Goal: Transaction & Acquisition: Book appointment/travel/reservation

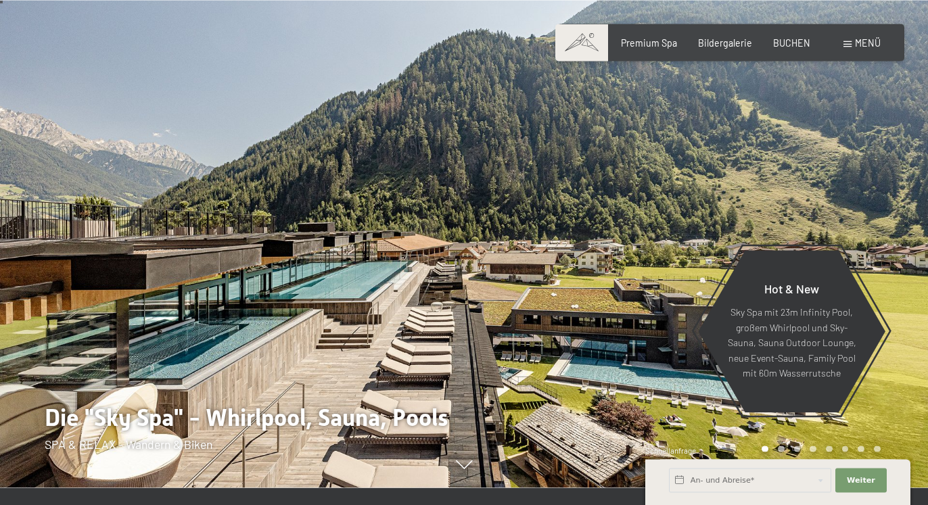
scroll to position [18, 0]
click at [789, 39] on span "BUCHEN" at bounding box center [791, 39] width 37 height 11
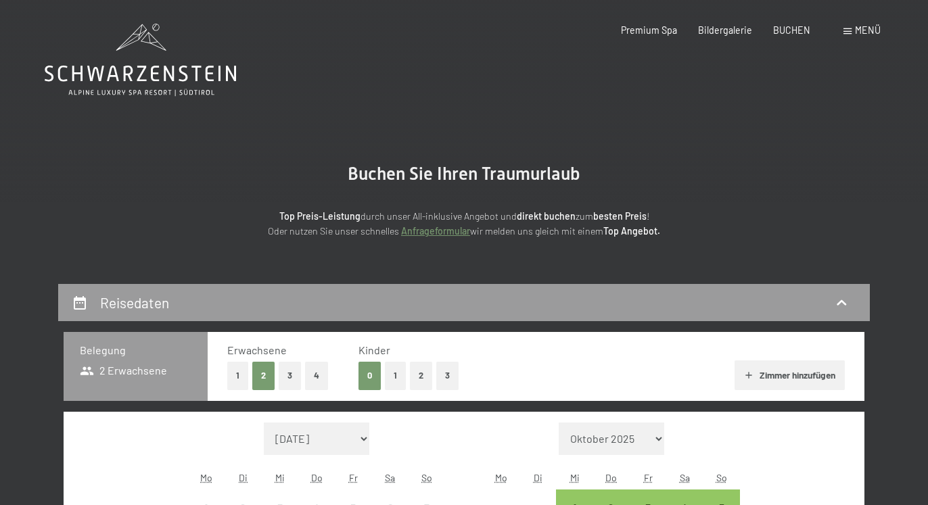
click at [419, 373] on button "2" at bounding box center [421, 376] width 22 height 28
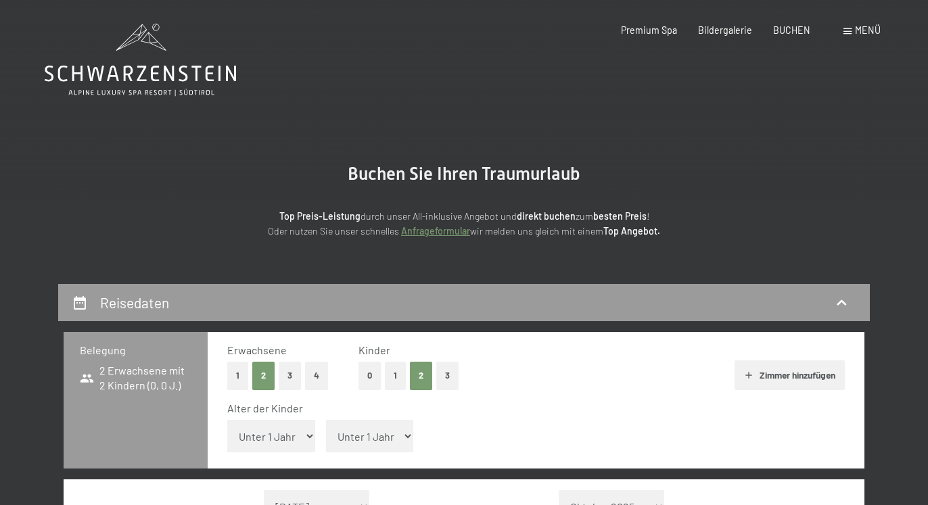
click at [227, 420] on select "Unter 1 Jahr 1 Jahr 2 Jahre 3 Jahre 4 Jahre 5 Jahre 6 Jahre 7 Jahre 8 Jahre 9 J…" at bounding box center [271, 436] width 88 height 32
select select "16"
click option "16 Jahre" at bounding box center [0, 0] width 0 height 0
click at [326, 420] on select "Unter 1 Jahr 1 Jahr 2 Jahre 3 Jahre 4 Jahre 5 Jahre 6 Jahre 7 Jahre 8 Jahre 9 J…" at bounding box center [370, 436] width 88 height 32
select select "11"
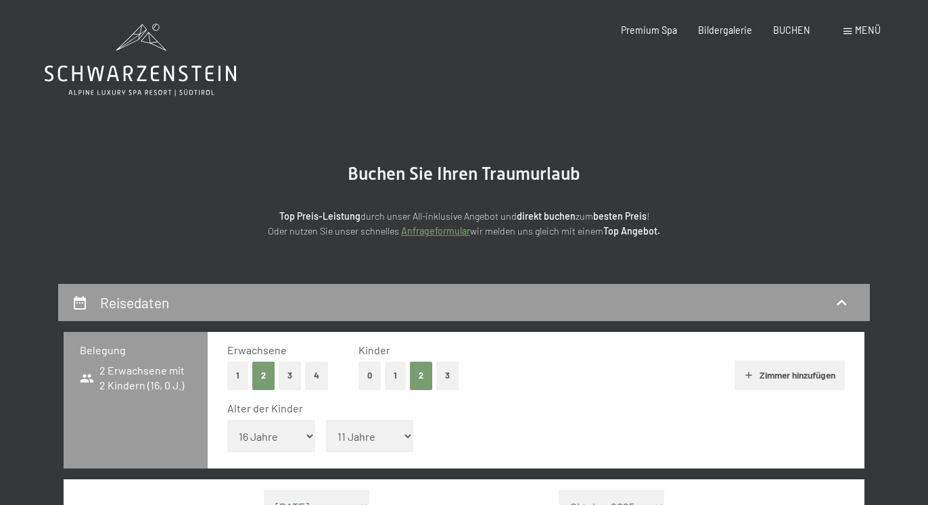
click option "11 Jahre" at bounding box center [0, 0] width 0 height 0
click at [780, 378] on button "Zimmer hinzufügen" at bounding box center [789, 375] width 110 height 30
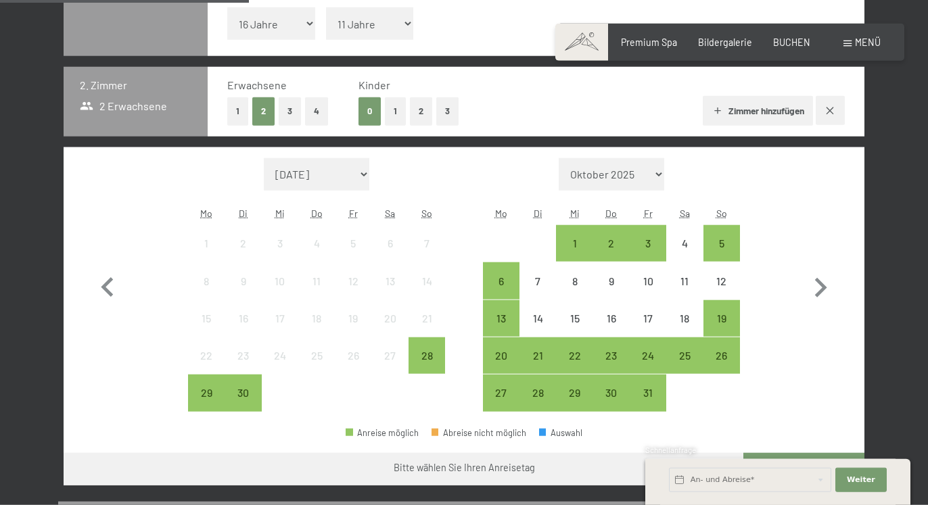
scroll to position [410, 0]
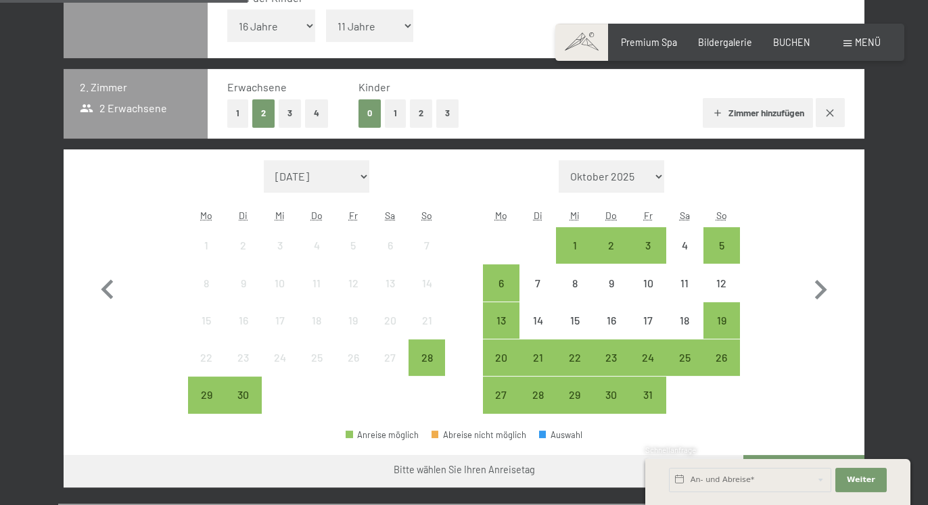
click at [396, 113] on button "1" at bounding box center [395, 113] width 21 height 28
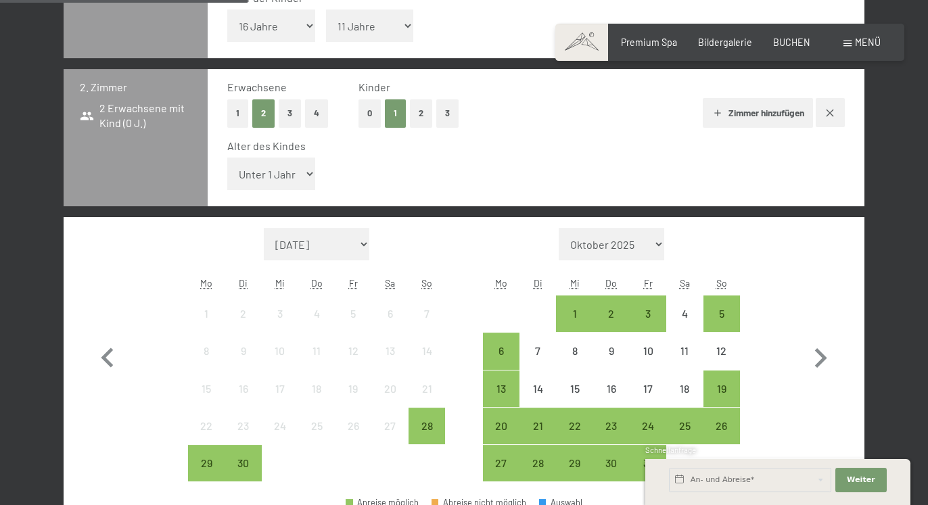
click at [227, 158] on select "Unter 1 Jahr 1 Jahr 2 Jahre 3 Jahre 4 Jahre 5 Jahre 6 Jahre 7 Jahre 8 Jahre 9 J…" at bounding box center [271, 174] width 88 height 32
select select "5"
click option "5 Jahre" at bounding box center [0, 0] width 0 height 0
click at [819, 351] on icon "button" at bounding box center [821, 358] width 12 height 20
select select "[DATE]"
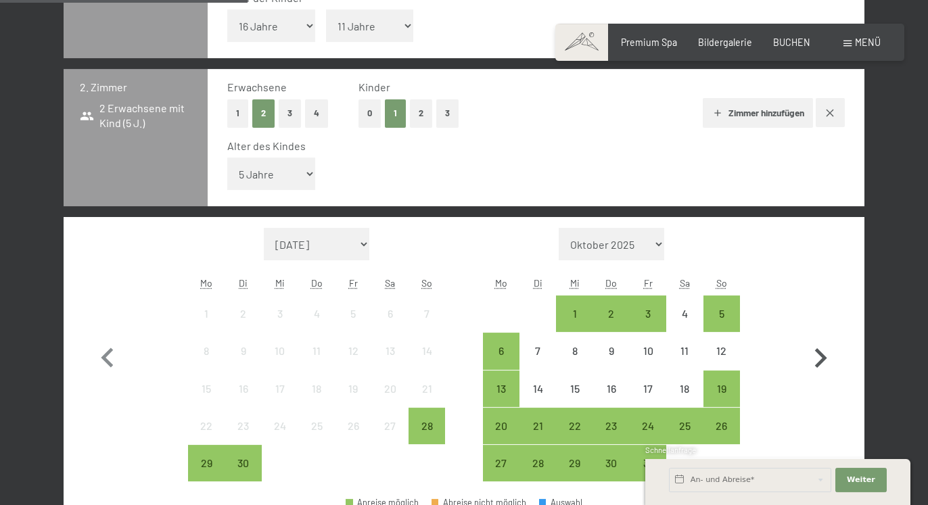
select select "[DATE]"
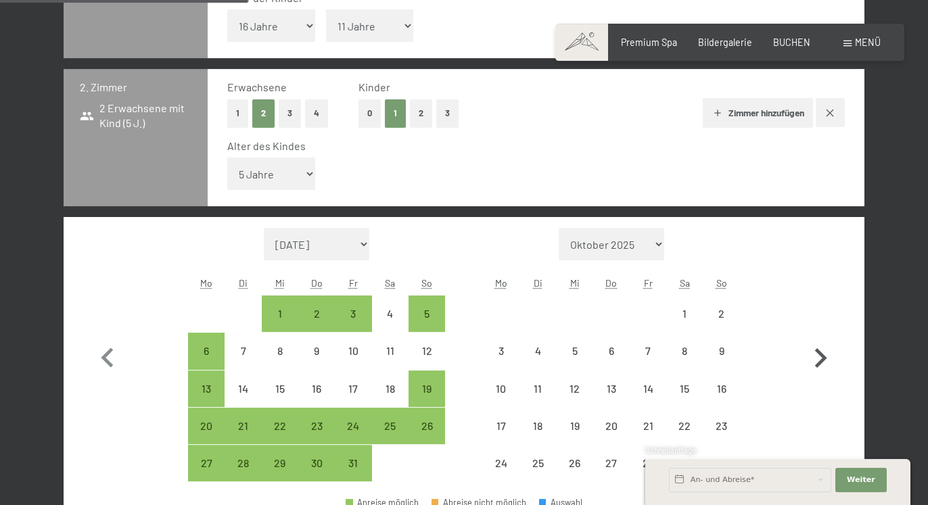
click at [819, 352] on icon "button" at bounding box center [821, 358] width 12 height 20
select select "[DATE]"
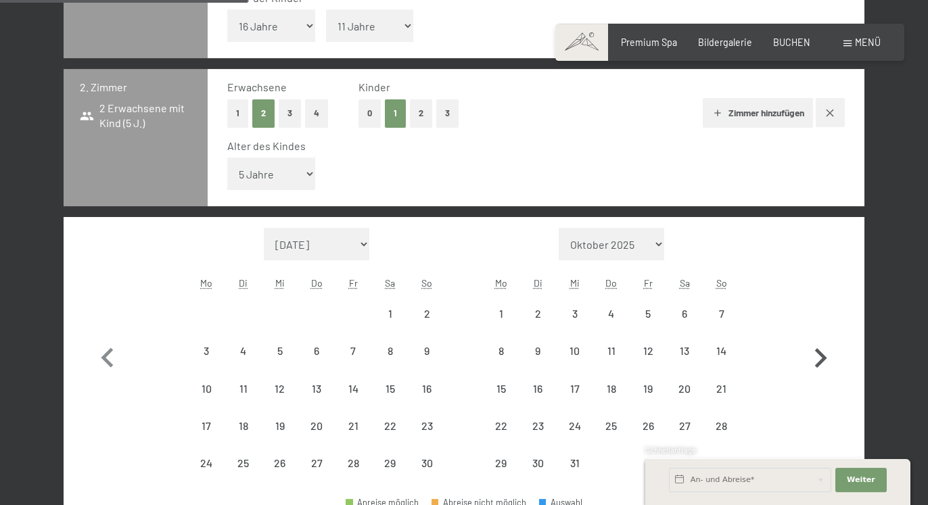
click at [819, 352] on icon "button" at bounding box center [821, 358] width 12 height 20
select select "[DATE]"
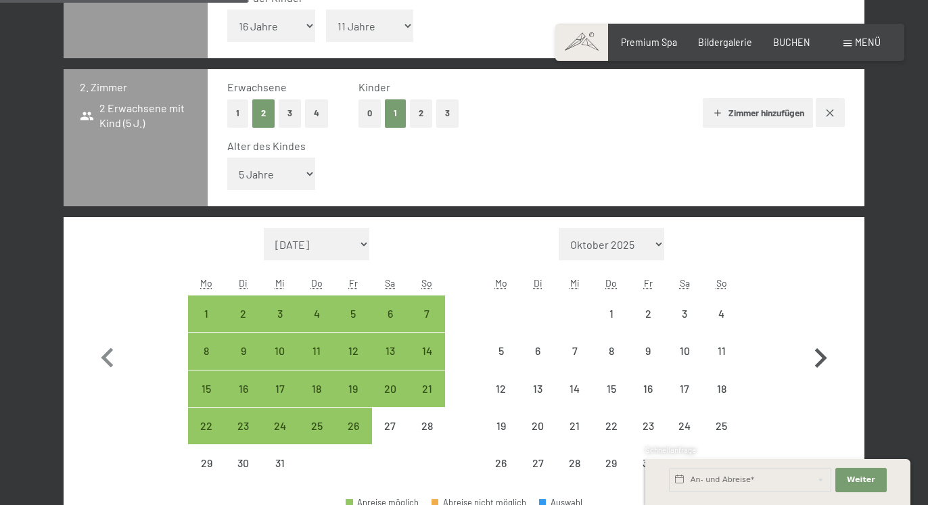
click at [819, 352] on icon "button" at bounding box center [821, 358] width 12 height 20
select select "[DATE]"
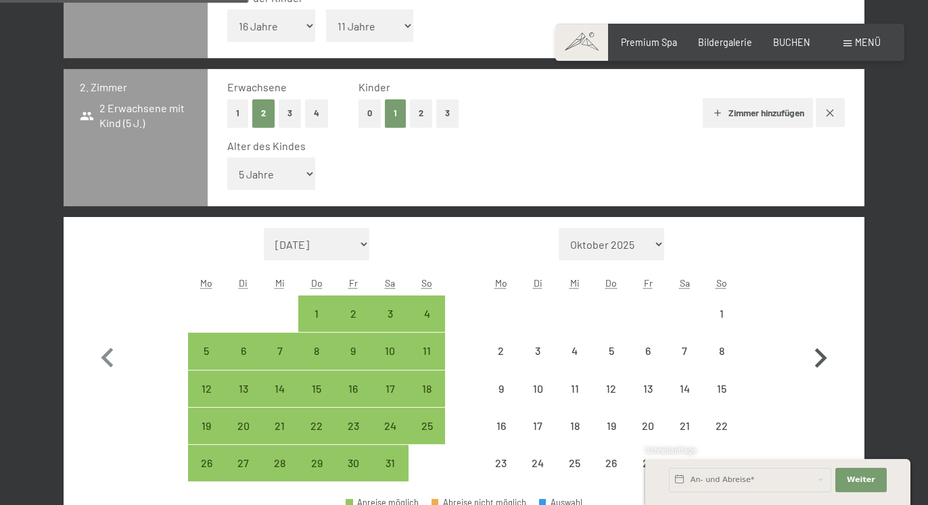
click at [819, 352] on icon "button" at bounding box center [821, 358] width 12 height 20
select select "[DATE]"
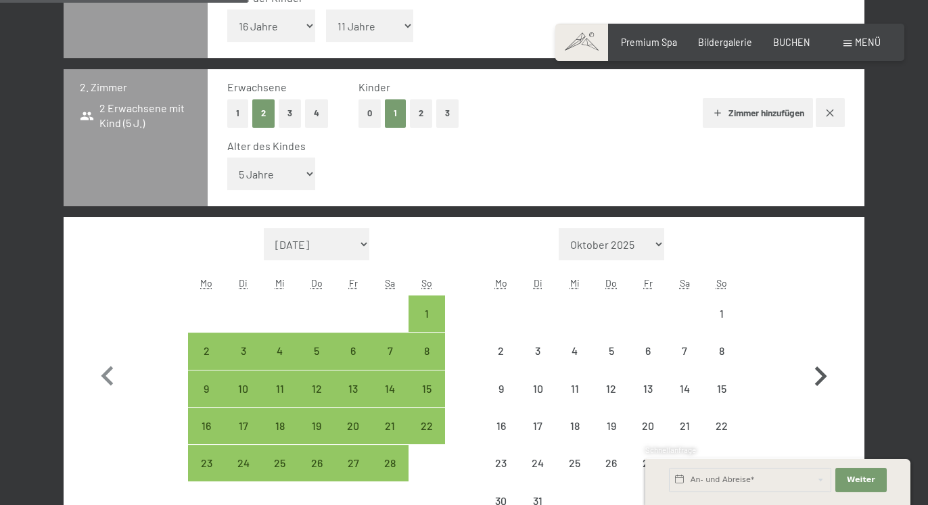
select select "[DATE]"
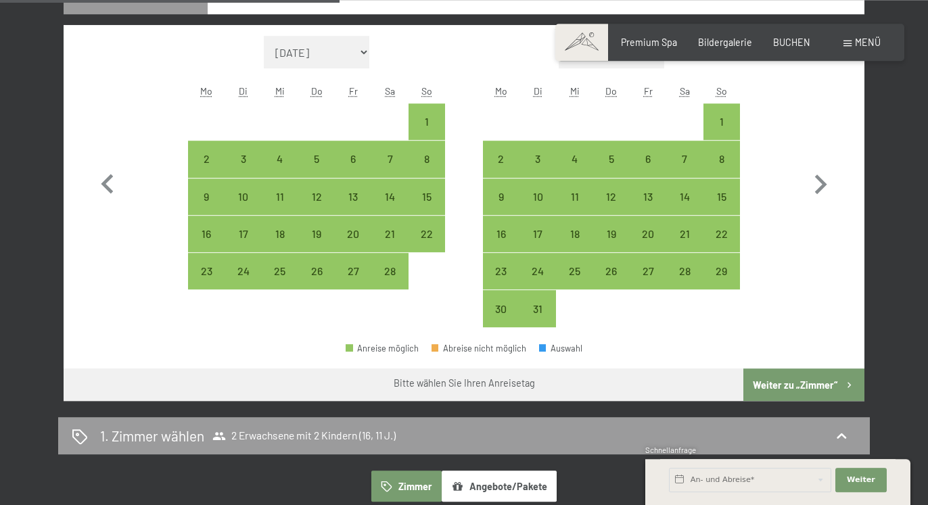
scroll to position [603, 0]
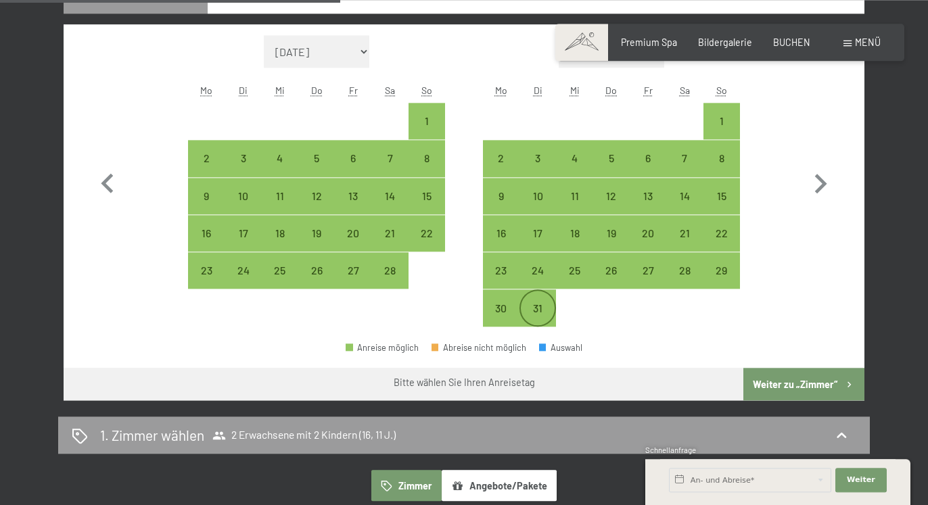
click at [536, 312] on div "31" at bounding box center [538, 320] width 34 height 34
select select "[DATE]"
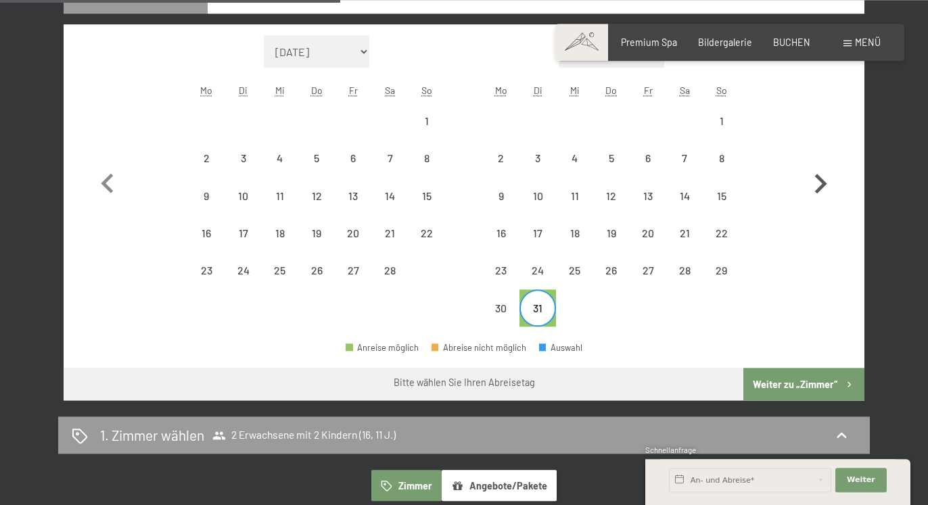
click at [819, 185] on icon "button" at bounding box center [820, 183] width 39 height 39
select select "[DATE]"
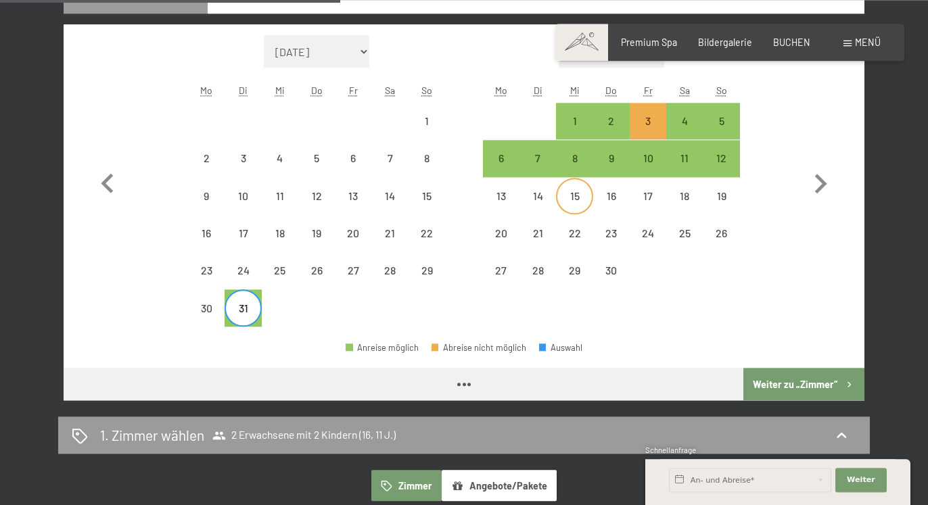
select select "[DATE]"
click at [500, 159] on div "6" at bounding box center [501, 170] width 34 height 34
select select "[DATE]"
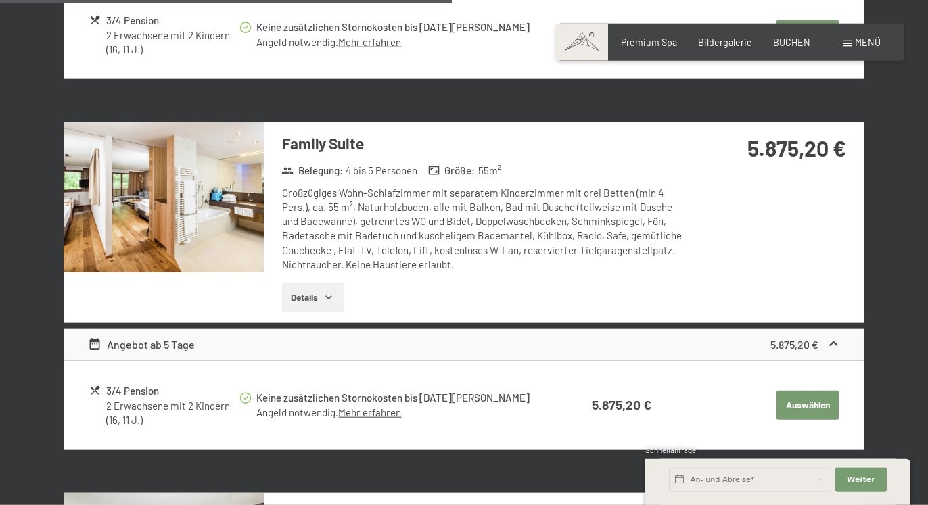
scroll to position [2110, 0]
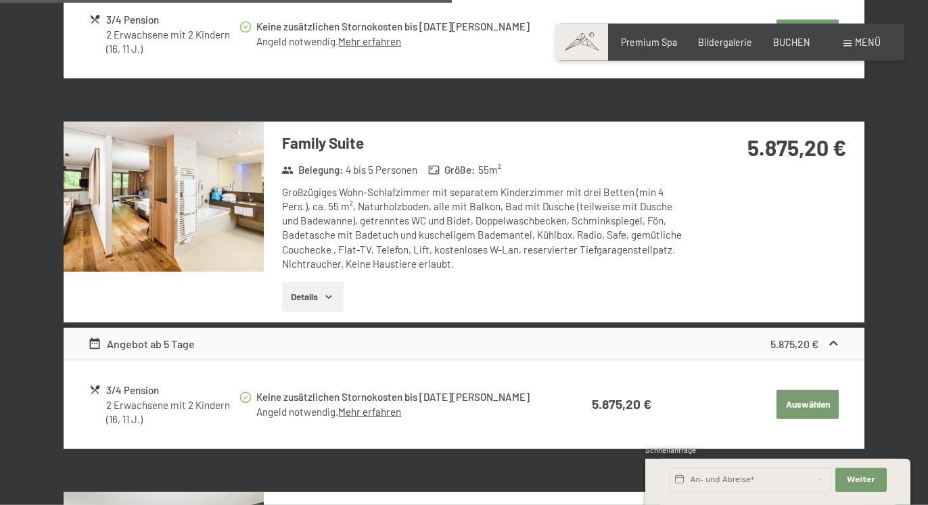
click at [209, 227] on img at bounding box center [164, 197] width 200 height 150
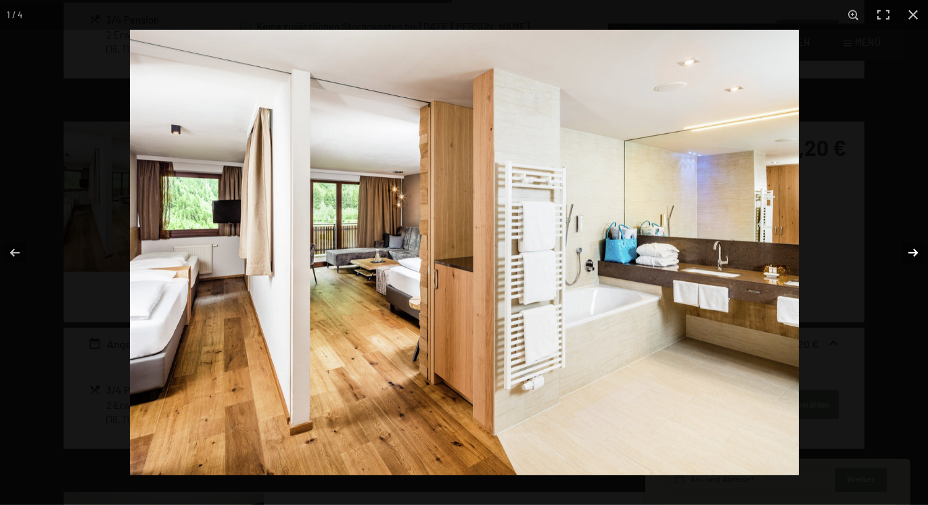
click at [907, 252] on button "button" at bounding box center [903, 253] width 47 height 68
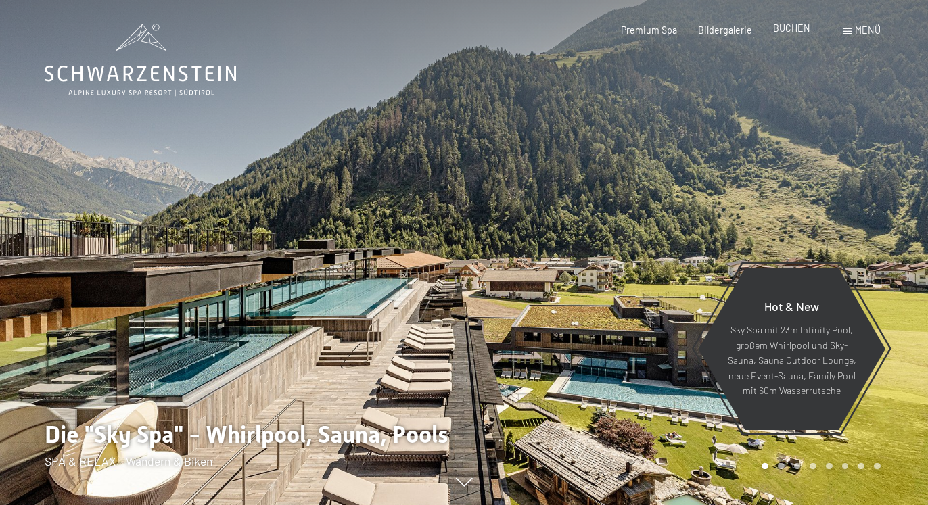
click at [791, 30] on span "BUCHEN" at bounding box center [791, 27] width 37 height 11
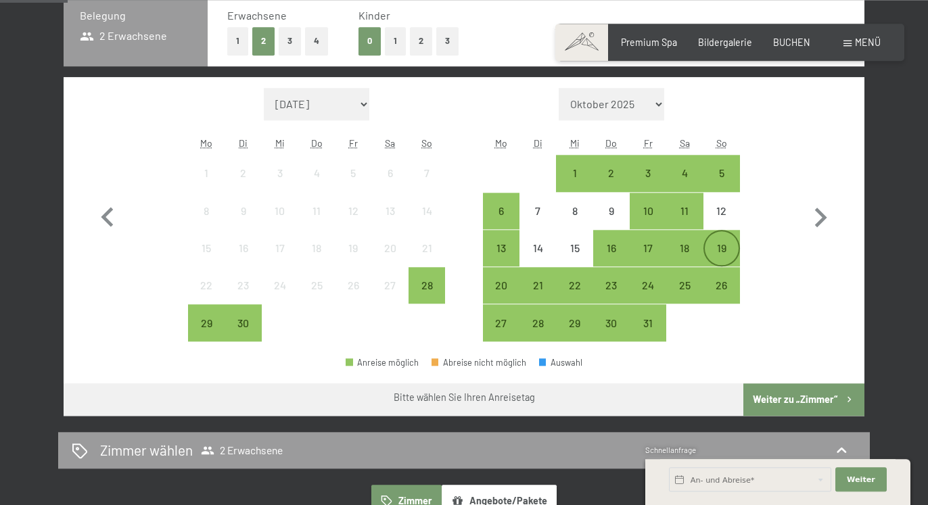
scroll to position [332, 0]
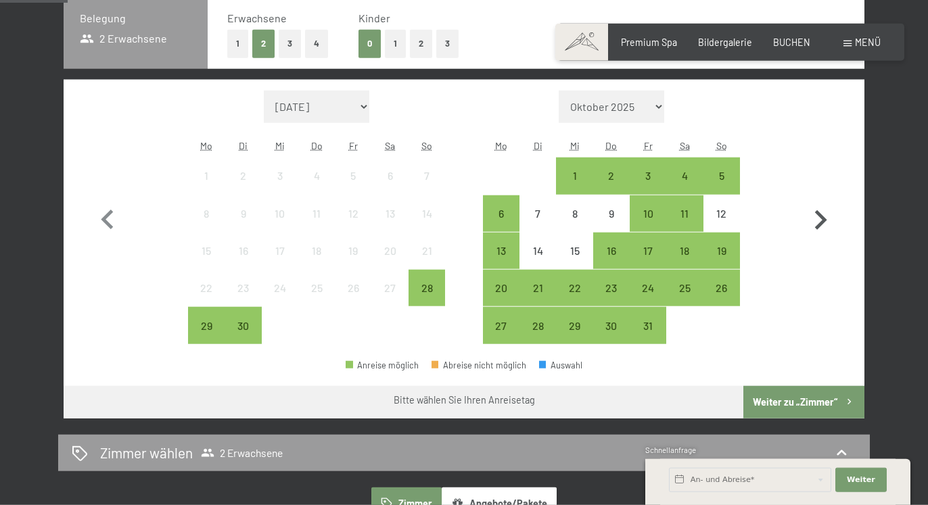
click at [821, 217] on icon "button" at bounding box center [821, 220] width 12 height 20
select select "[DATE]"
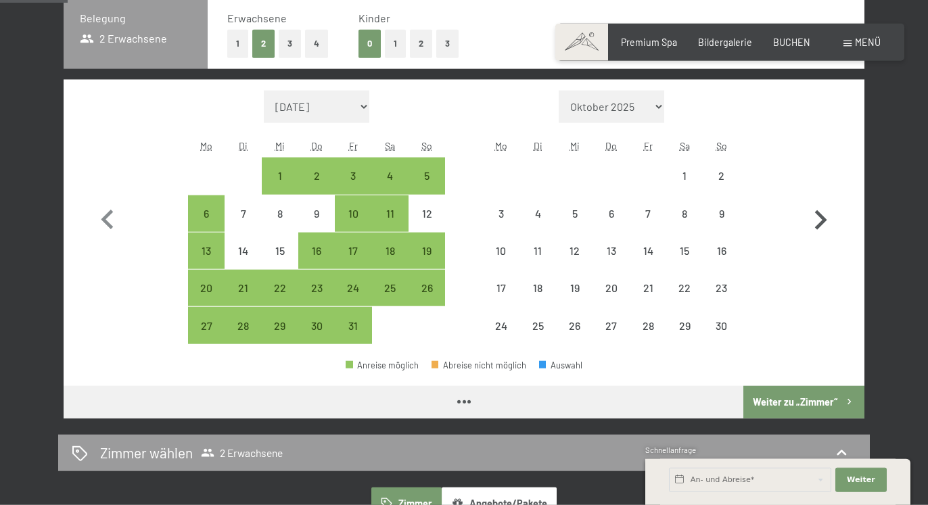
click at [821, 217] on icon "button" at bounding box center [821, 220] width 12 height 20
select select "[DATE]"
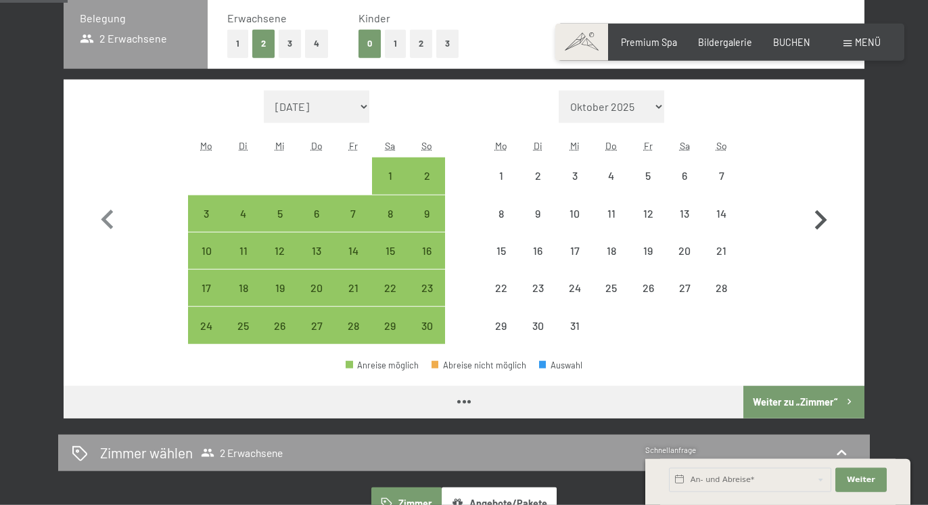
click at [821, 217] on icon "button" at bounding box center [821, 220] width 12 height 20
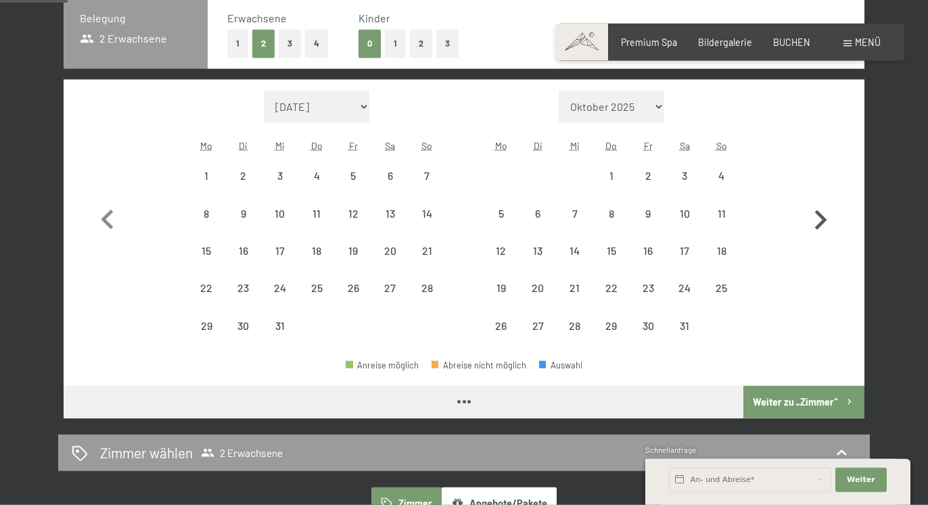
select select "[DATE]"
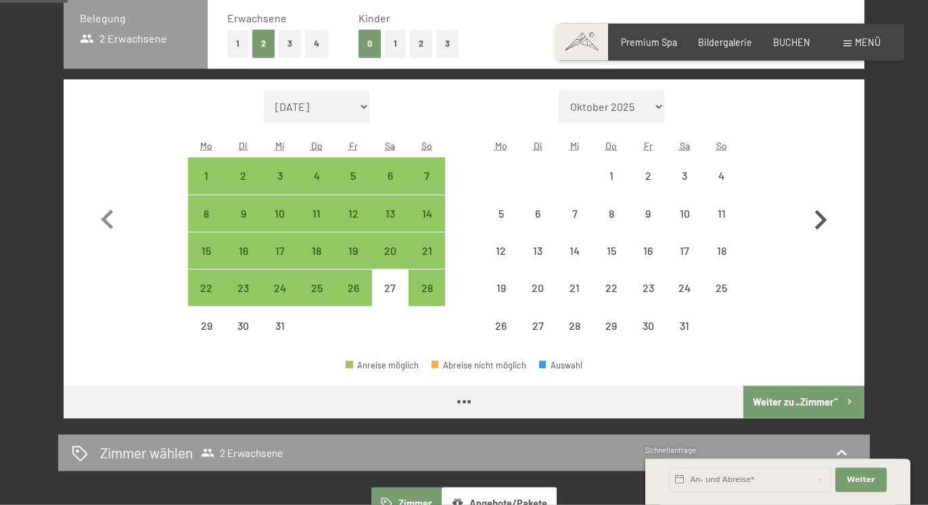
click at [821, 217] on icon "button" at bounding box center [821, 220] width 12 height 20
select select "[DATE]"
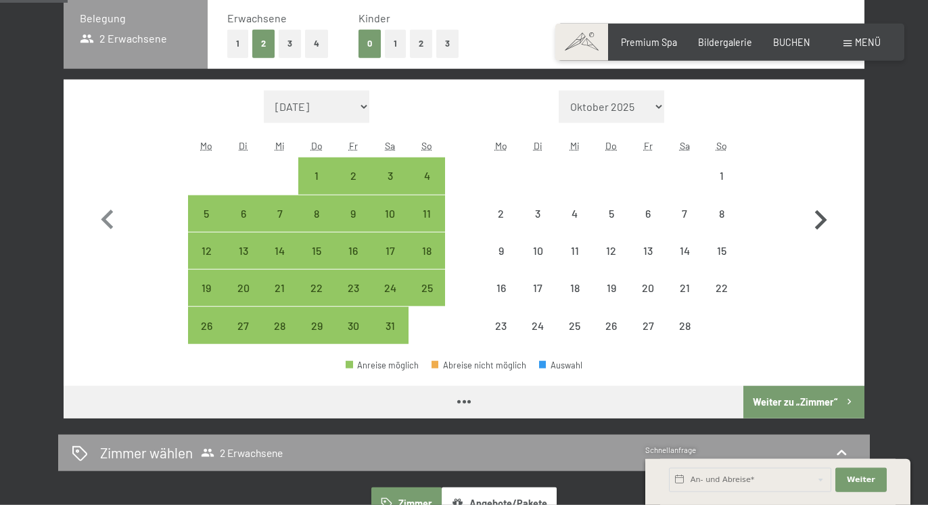
select select "[DATE]"
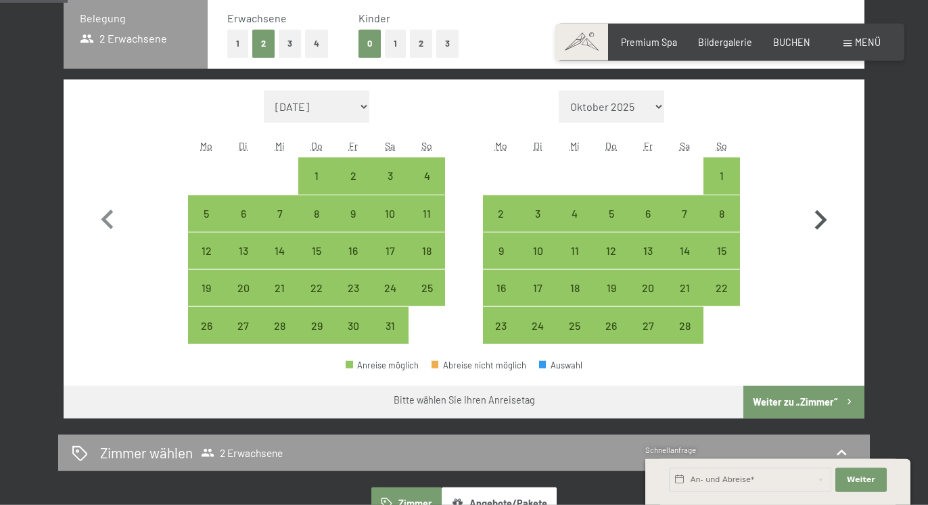
click at [821, 218] on icon "button" at bounding box center [821, 220] width 12 height 20
select select "[DATE]"
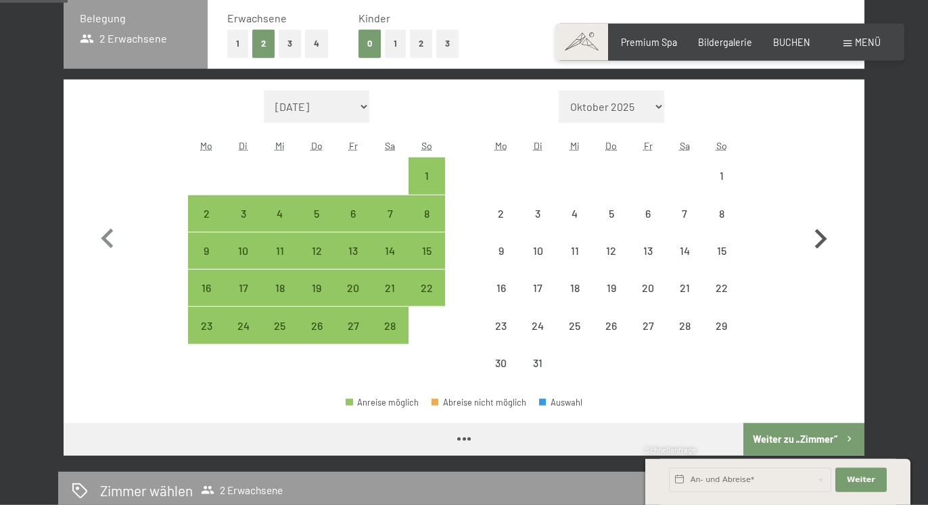
select select "[DATE]"
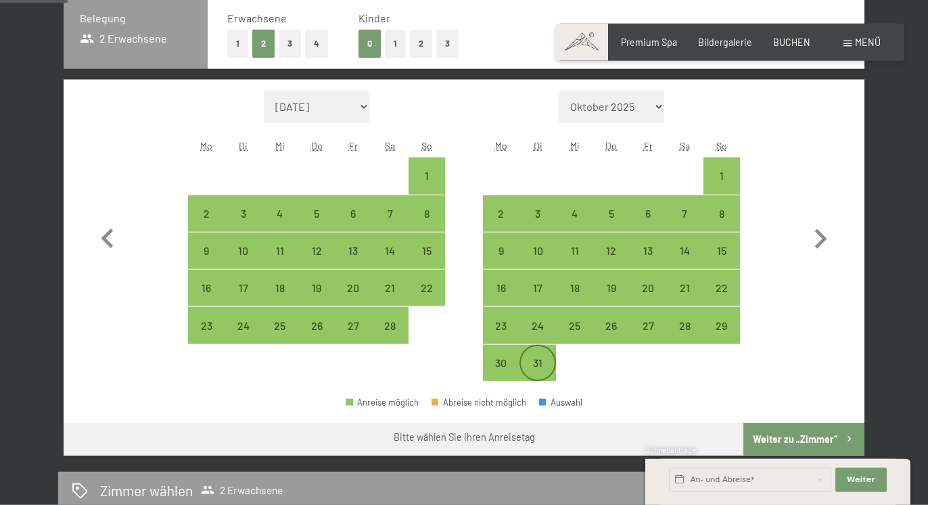
click at [542, 360] on div "31" at bounding box center [538, 375] width 34 height 34
select select "[DATE]"
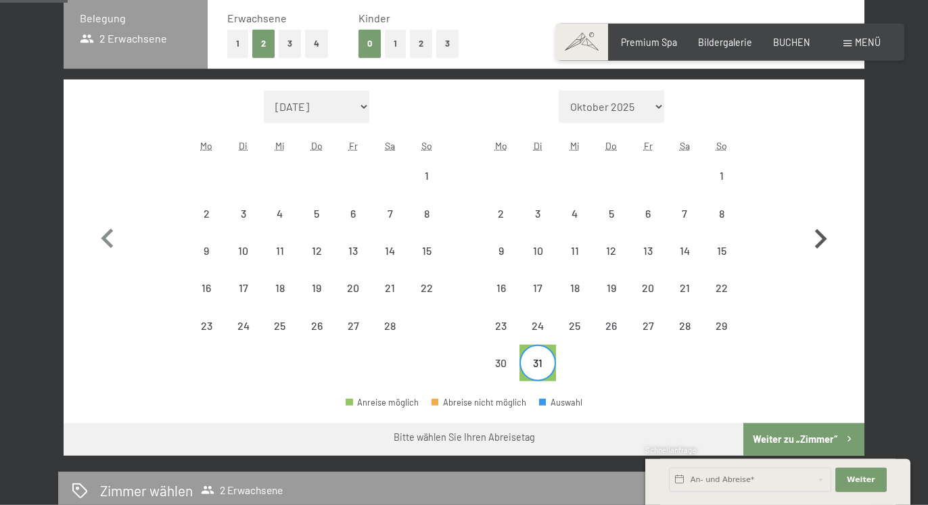
click at [816, 245] on icon "button" at bounding box center [820, 239] width 39 height 39
select select "[DATE]"
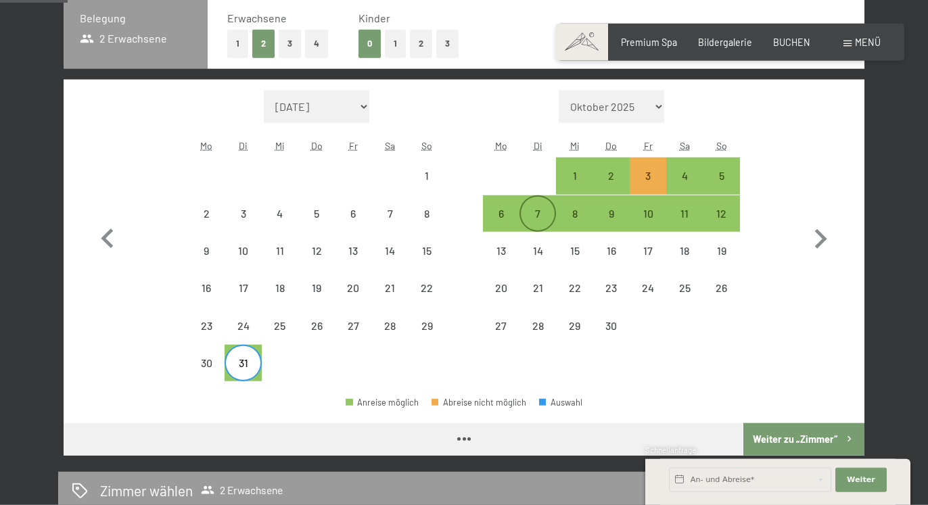
select select "[DATE]"
click at [498, 221] on div "6" at bounding box center [501, 225] width 34 height 34
select select "[DATE]"
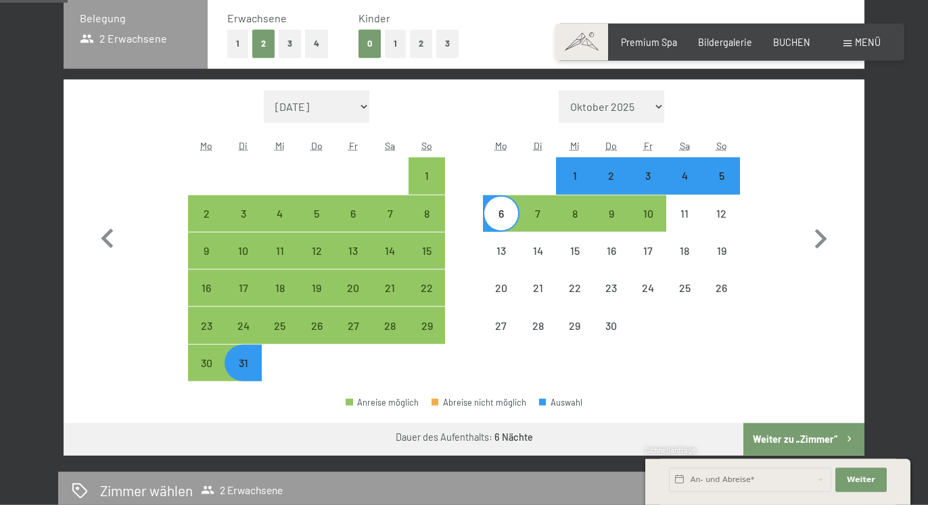
click at [421, 53] on button "2" at bounding box center [421, 44] width 22 height 28
select select "[DATE]"
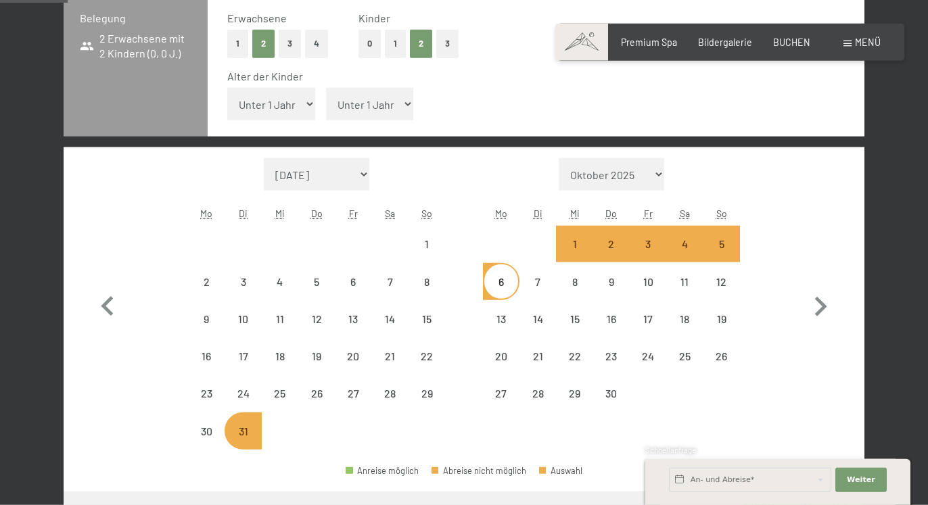
select select "[DATE]"
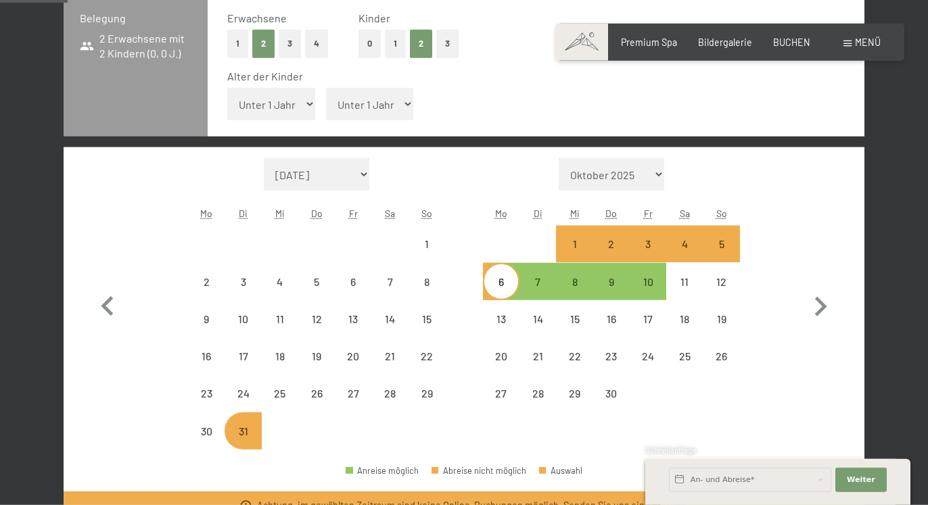
select select "[DATE]"
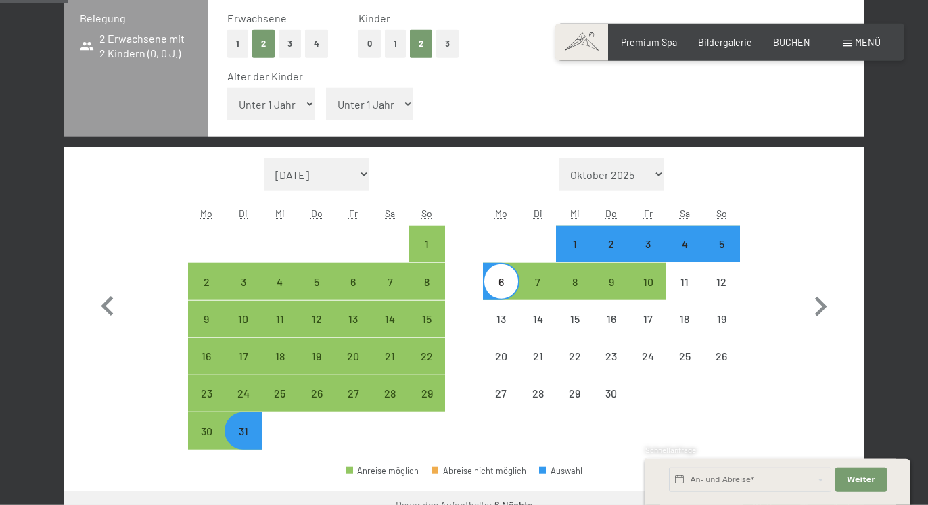
click at [227, 88] on select "Unter 1 Jahr 1 Jahr 2 Jahre 3 Jahre 4 Jahre 5 Jahre 6 Jahre 7 Jahre 8 Jahre 9 J…" at bounding box center [271, 104] width 88 height 32
select select "11"
click option "11 Jahre" at bounding box center [0, 0] width 0 height 0
select select "[DATE]"
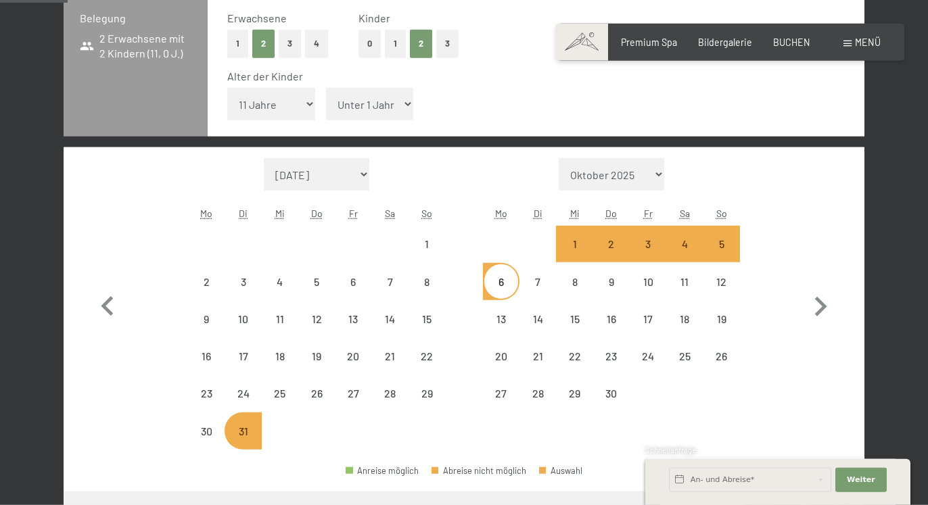
select select "[DATE]"
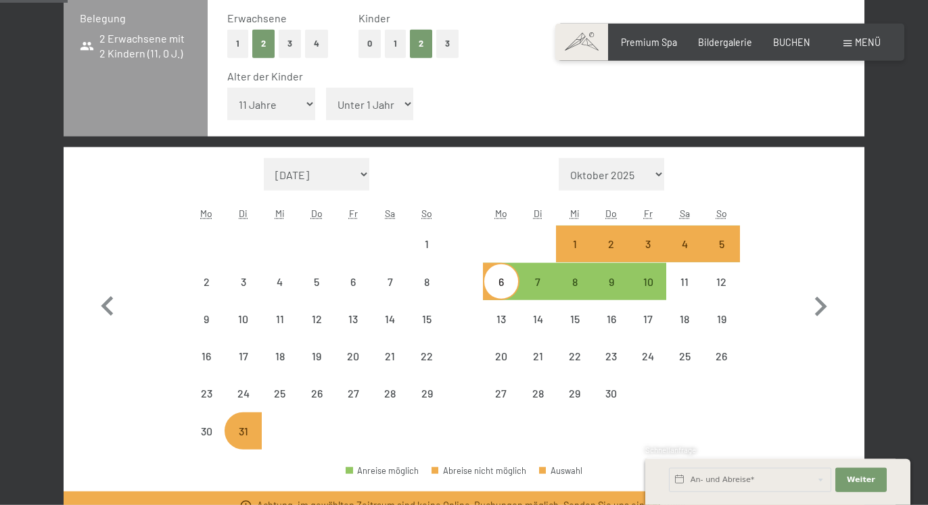
select select "[DATE]"
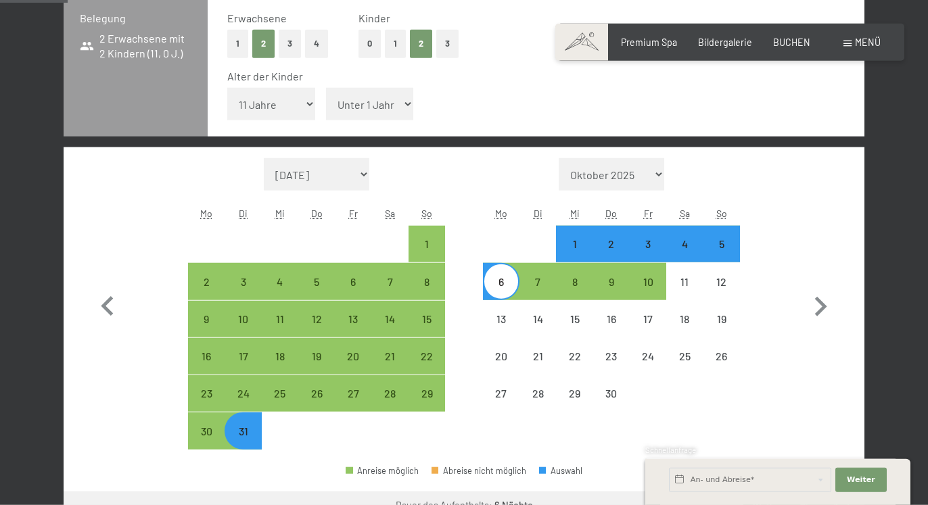
click at [326, 88] on select "Unter 1 Jahr 1 Jahr 2 Jahre 3 Jahre 4 Jahre 5 Jahre 6 Jahre 7 Jahre 8 Jahre 9 J…" at bounding box center [370, 104] width 88 height 32
select select "16"
click option "16 Jahre" at bounding box center [0, 0] width 0 height 0
select select "[DATE]"
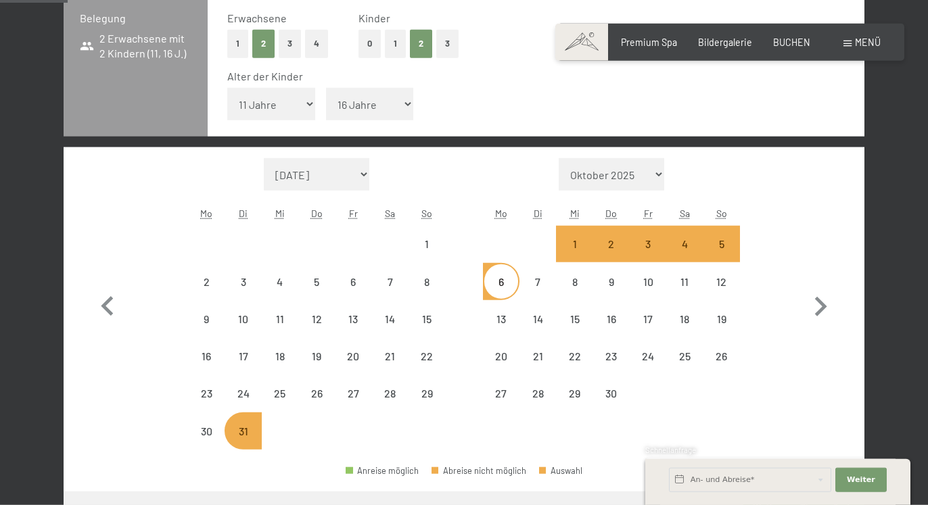
select select "[DATE]"
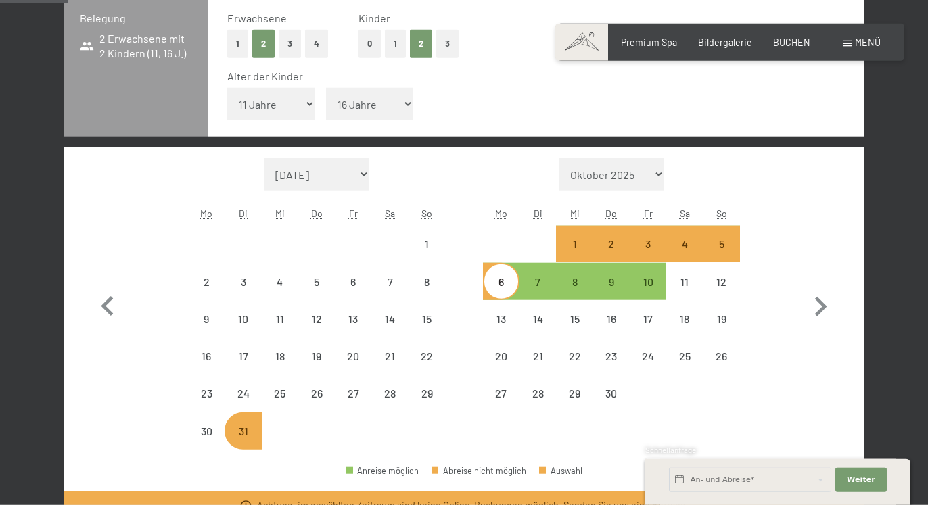
select select "[DATE]"
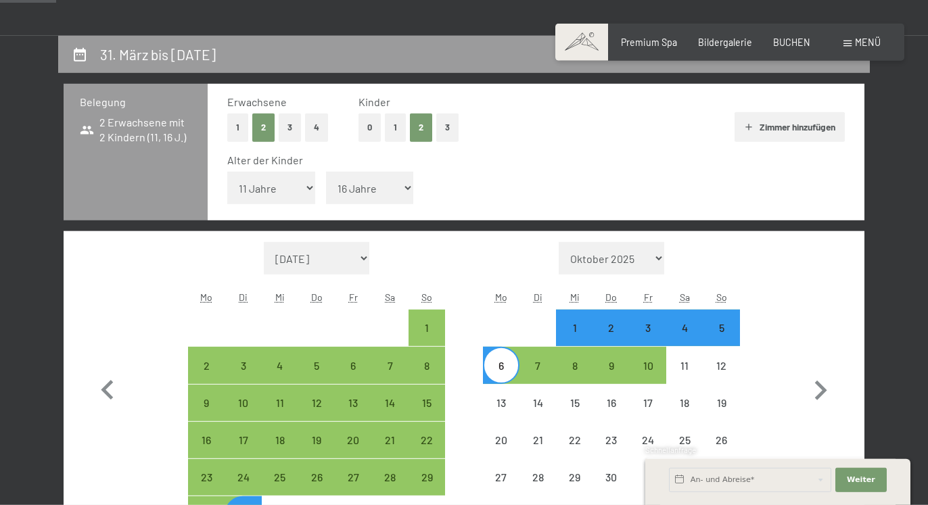
scroll to position [247, 0]
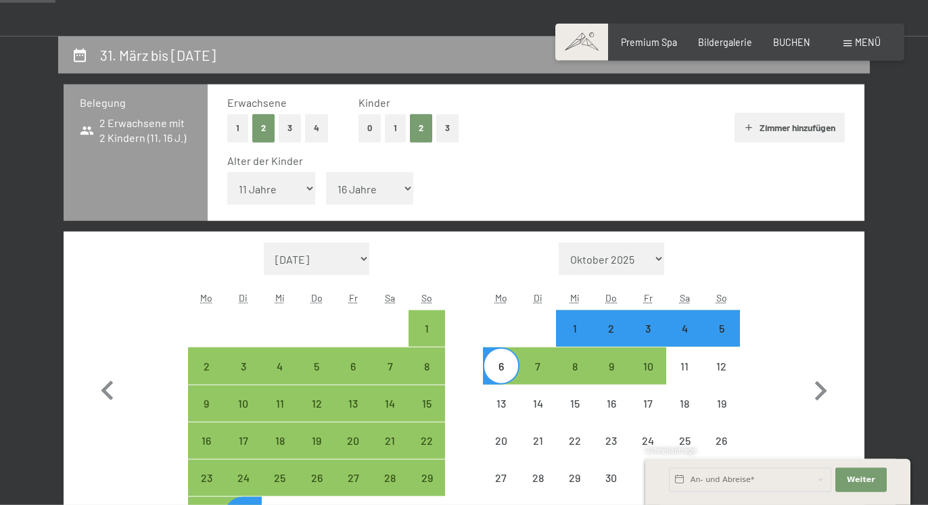
click at [761, 127] on button "Zimmer hinzufügen" at bounding box center [789, 128] width 110 height 30
select select "[DATE]"
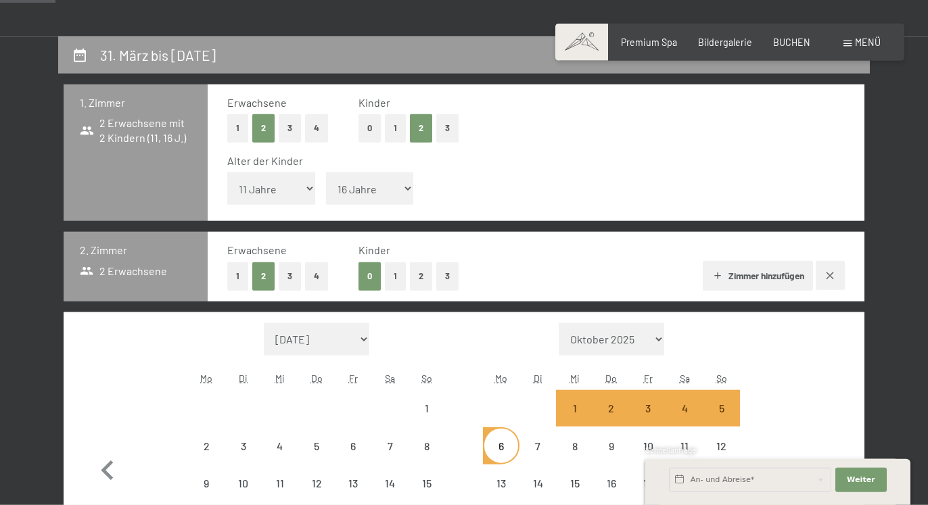
select select "[DATE]"
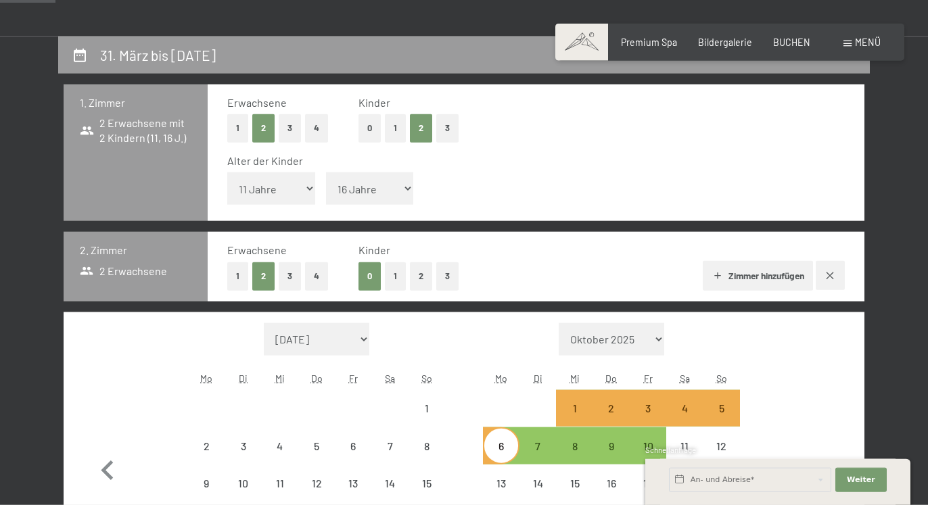
select select "[DATE]"
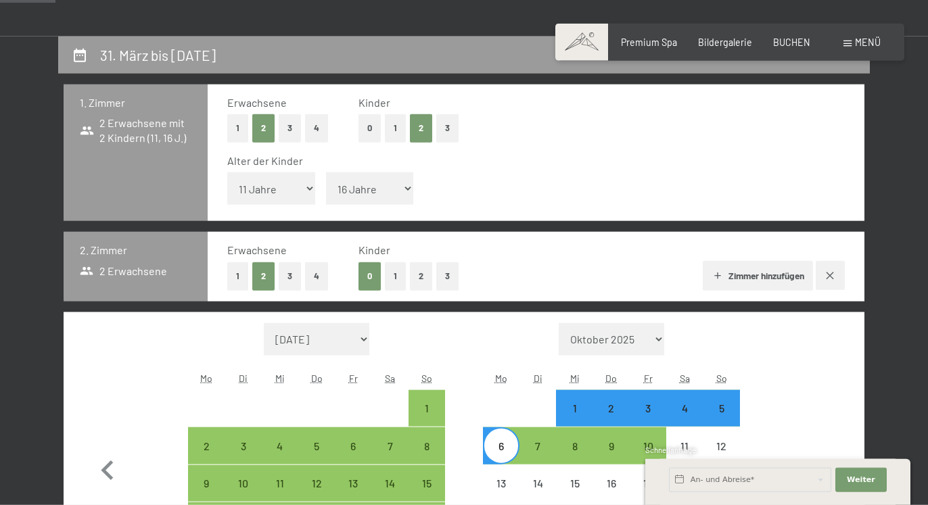
click at [396, 277] on button "1" at bounding box center [395, 276] width 21 height 28
select select "[DATE]"
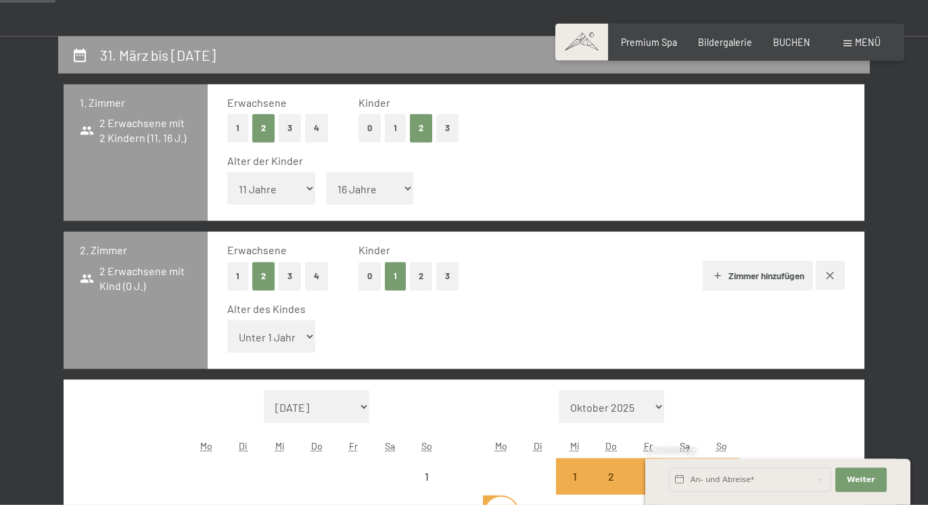
select select "[DATE]"
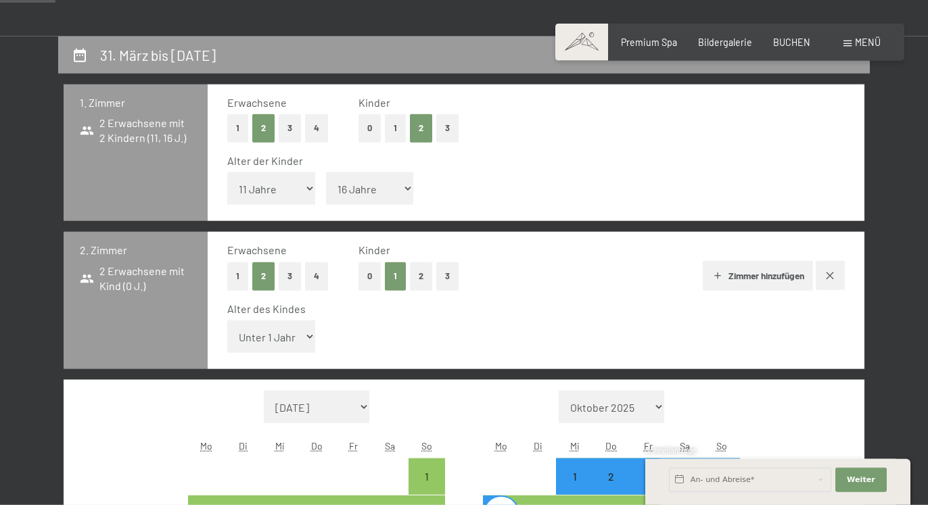
click at [227, 321] on select "Unter 1 Jahr 1 Jahr 2 Jahre 3 Jahre 4 Jahre 5 Jahre 6 Jahre 7 Jahre 8 Jahre 9 J…" at bounding box center [271, 337] width 88 height 32
select select "5"
click option "5 Jahre" at bounding box center [0, 0] width 0 height 0
select select "[DATE]"
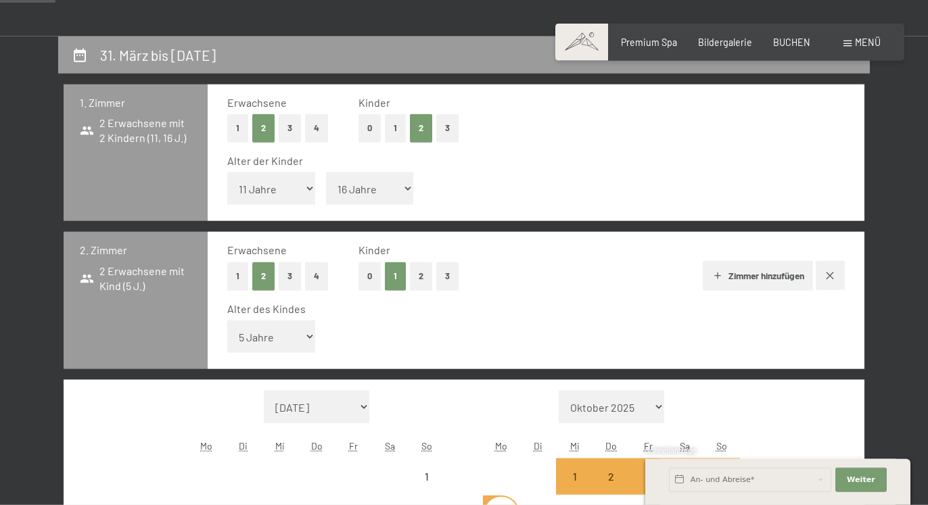
select select "[DATE]"
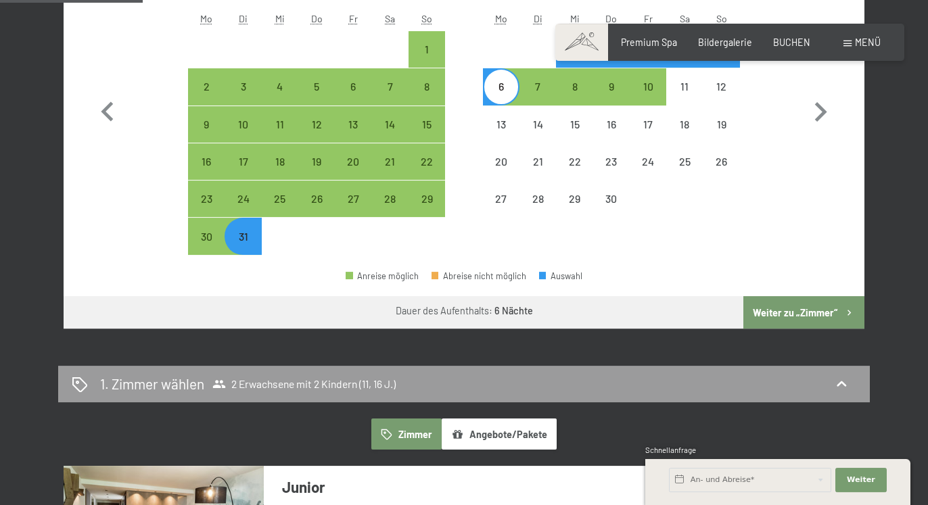
scroll to position [678, 0]
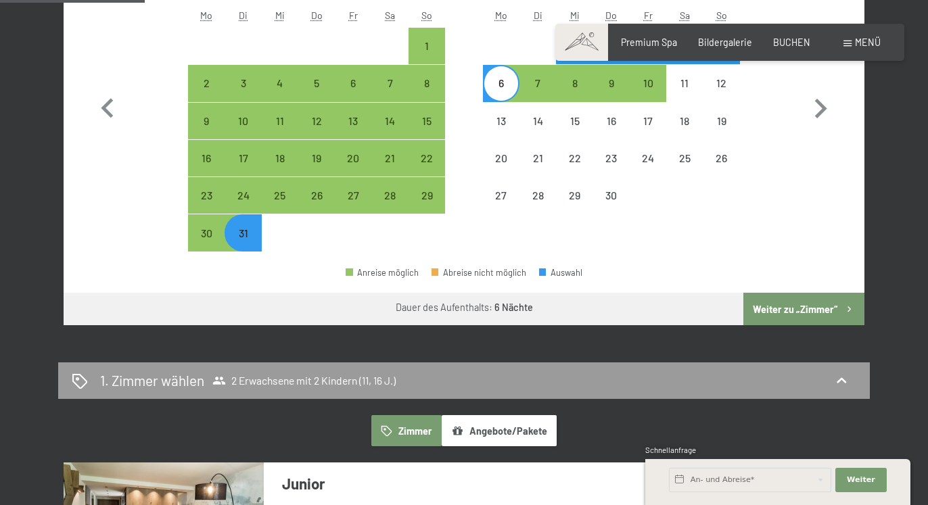
click at [770, 312] on button "Weiter zu „Zimmer“" at bounding box center [803, 309] width 121 height 32
select select "[DATE]"
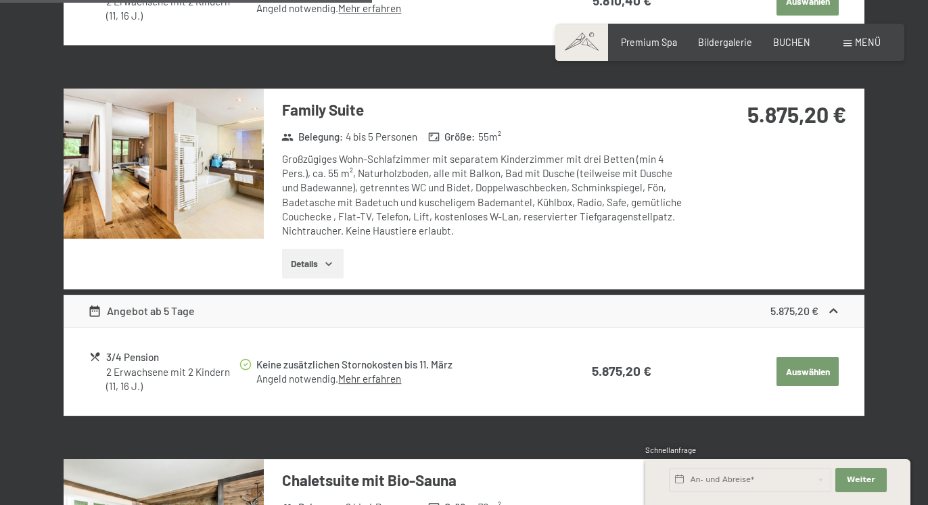
scroll to position [1446, 0]
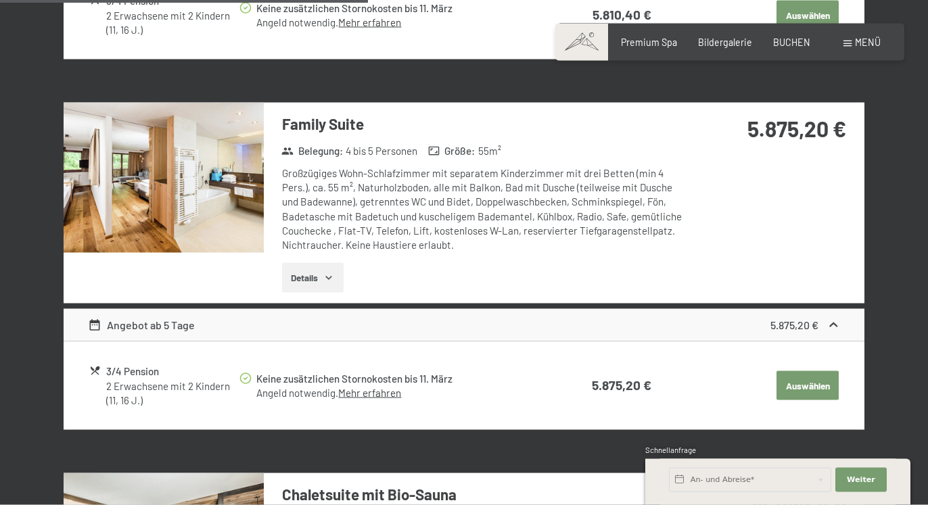
click at [809, 375] on button "Auswählen" at bounding box center [807, 386] width 62 height 30
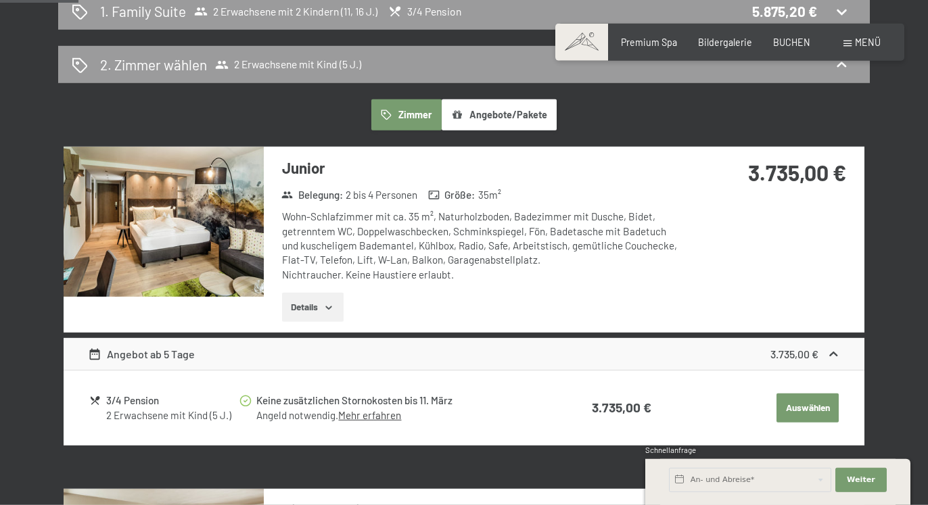
scroll to position [331, 0]
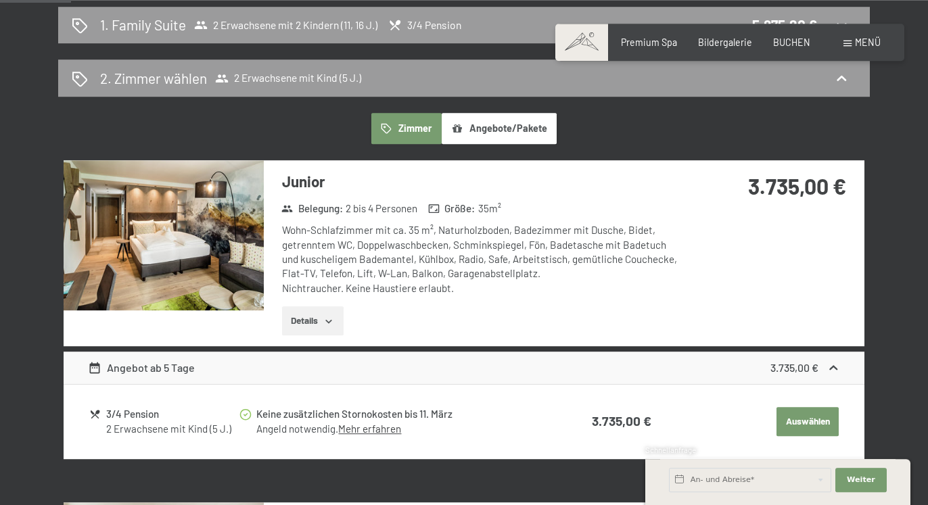
click at [790, 422] on button "Auswählen" at bounding box center [807, 422] width 62 height 30
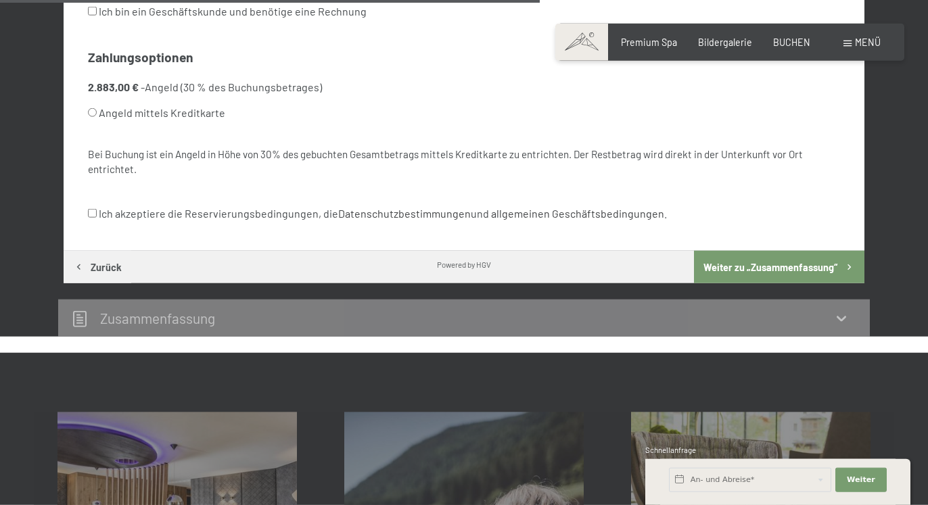
scroll to position [901, 0]
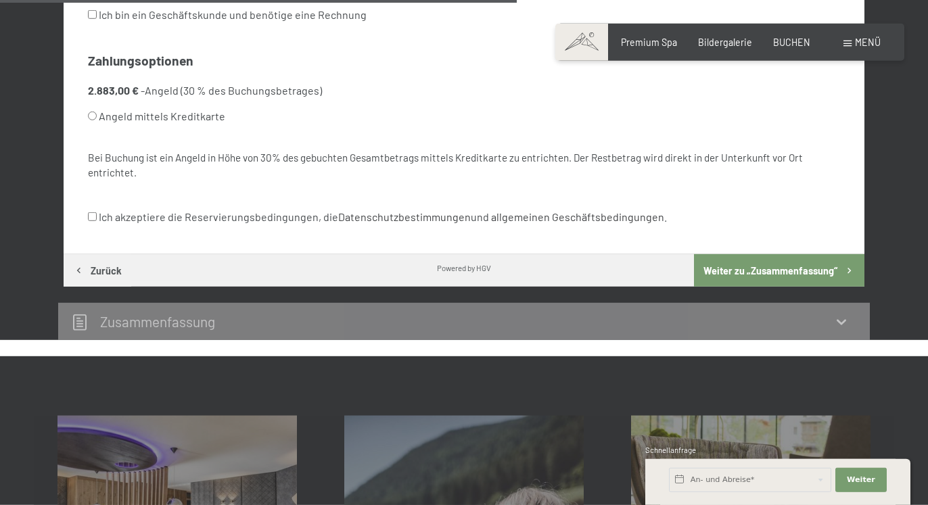
click at [767, 268] on button "Weiter zu „Zusammen­fassung“" at bounding box center [779, 270] width 170 height 32
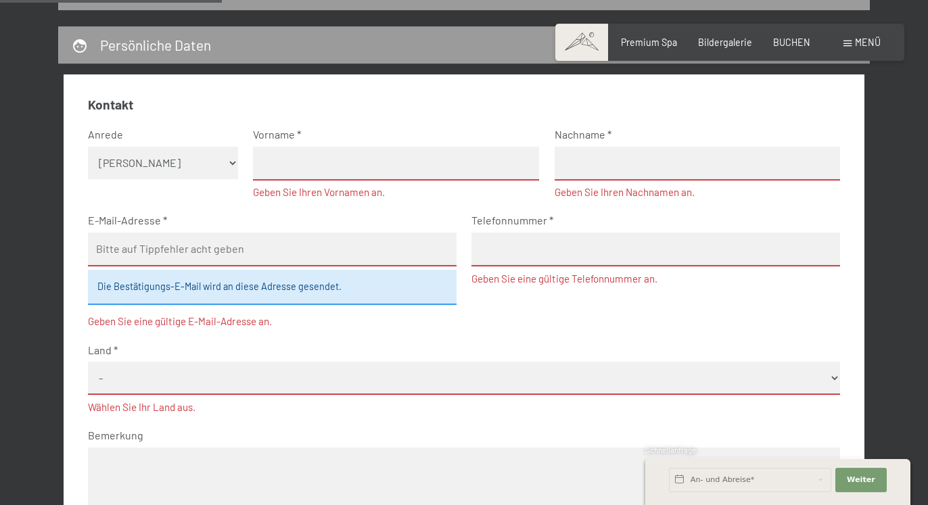
scroll to position [421, 0]
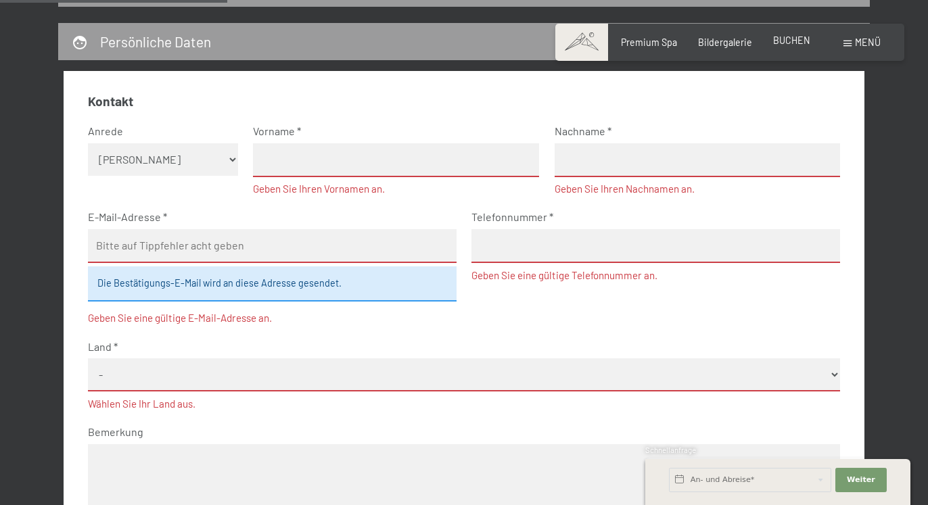
click at [786, 38] on span "BUCHEN" at bounding box center [791, 39] width 37 height 11
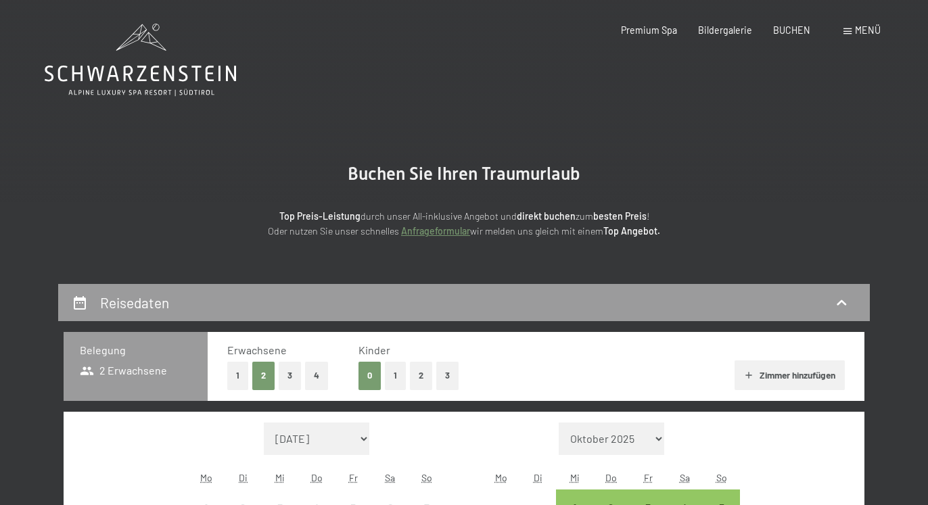
click at [236, 373] on button "1" at bounding box center [237, 376] width 21 height 28
click at [392, 377] on button "1" at bounding box center [395, 376] width 21 height 28
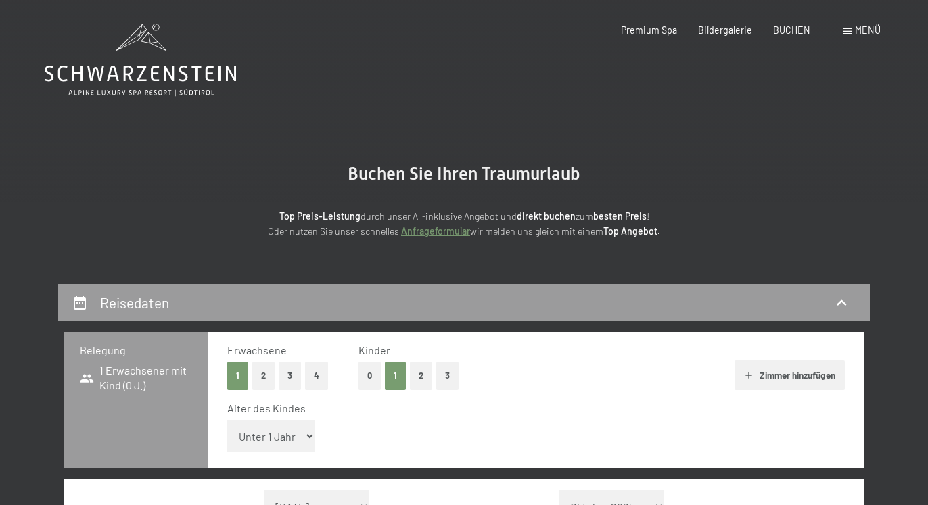
click at [227, 420] on select "Unter 1 Jahr 1 Jahr 2 Jahre 3 Jahre 4 Jahre 5 Jahre 6 Jahre 7 Jahre 8 Jahre 9 J…" at bounding box center [271, 436] width 88 height 32
click option "11 Jahre" at bounding box center [0, 0] width 0 height 0
click at [760, 373] on button "Zimmer hinzufügen" at bounding box center [789, 375] width 110 height 30
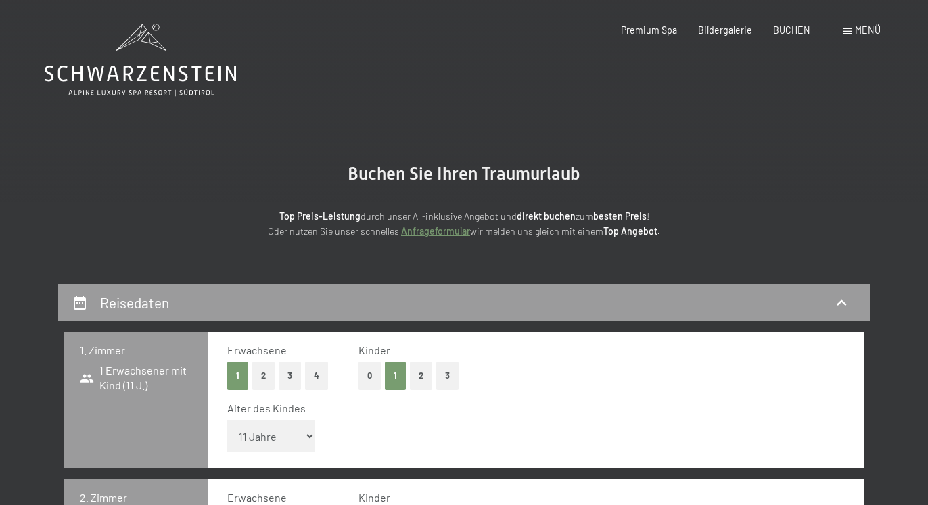
click at [227, 420] on select "Unter 1 Jahr 1 Jahr 2 Jahre 3 Jahre 4 Jahre 5 Jahre 6 Jahre 7 Jahre 8 Jahre 9 J…" at bounding box center [271, 436] width 88 height 32
select select "16"
click option "16 Jahre" at bounding box center [0, 0] width 0 height 0
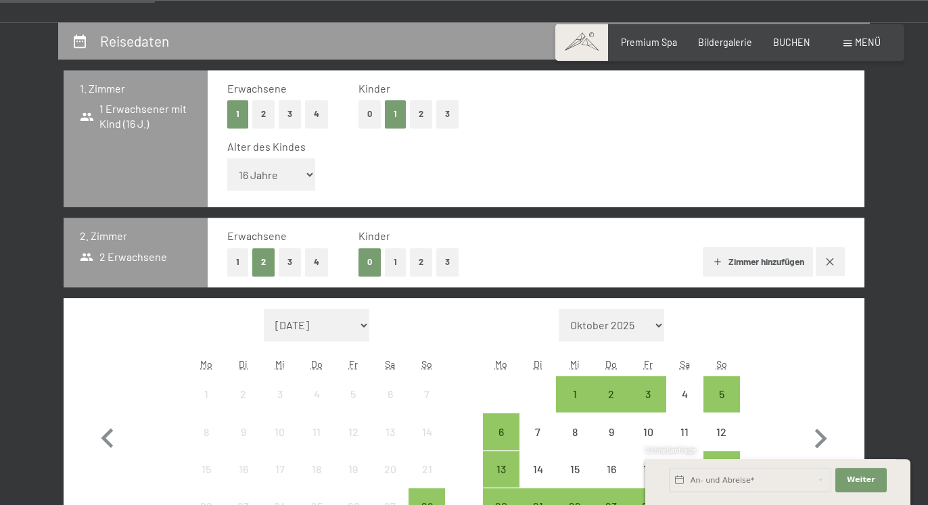
scroll to position [264, 0]
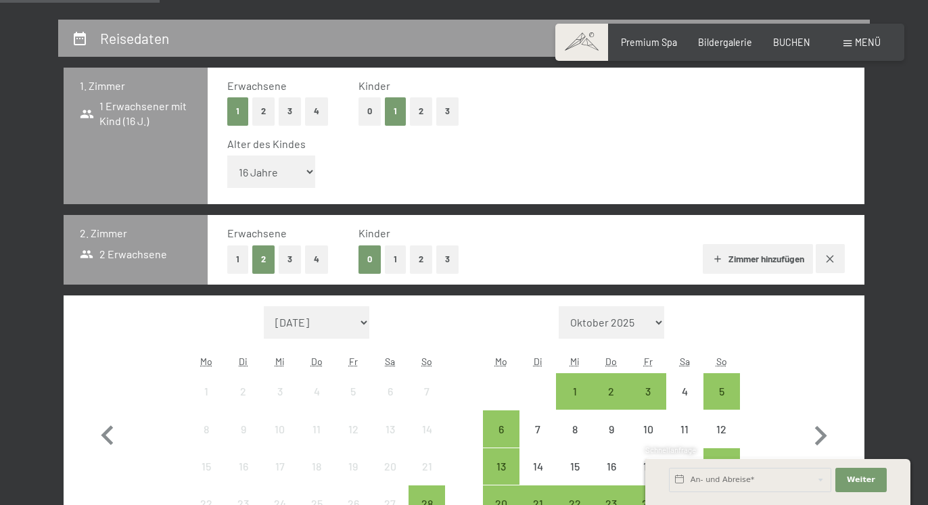
click at [757, 260] on button "Zimmer hinzufügen" at bounding box center [758, 259] width 110 height 30
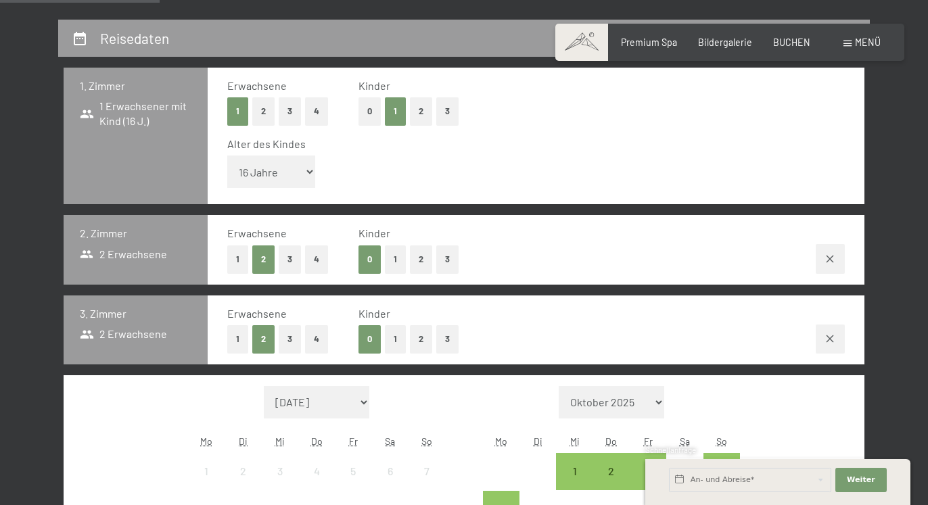
click at [392, 342] on button "1" at bounding box center [395, 339] width 21 height 28
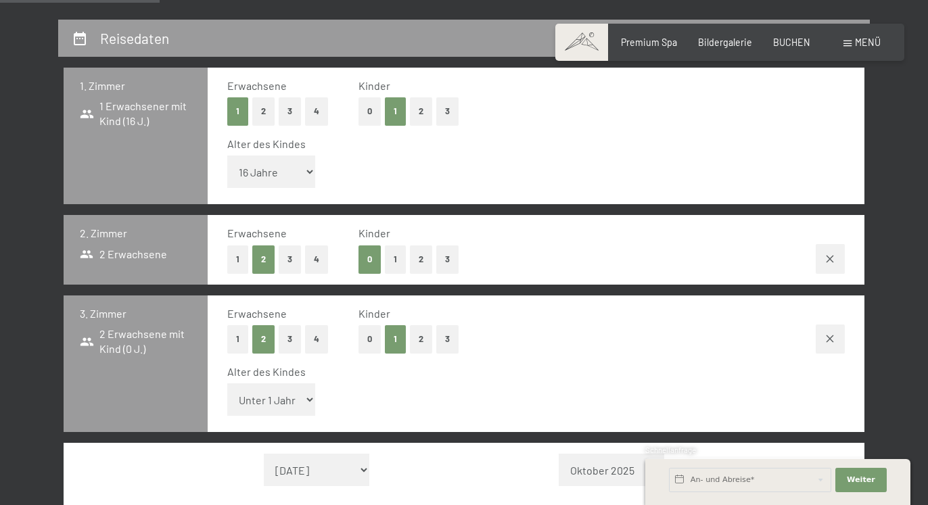
click at [227, 383] on select "Unter 1 Jahr 1 Jahr 2 Jahre 3 Jahre 4 Jahre 5 Jahre 6 Jahre 7 Jahre 8 Jahre 9 J…" at bounding box center [271, 399] width 88 height 32
select select "5"
click option "5 Jahre" at bounding box center [0, 0] width 0 height 0
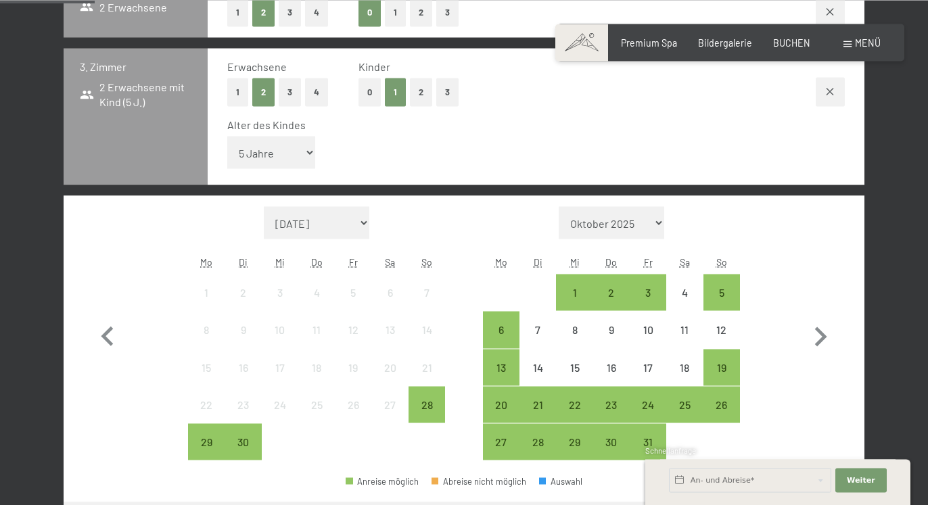
scroll to position [516, 0]
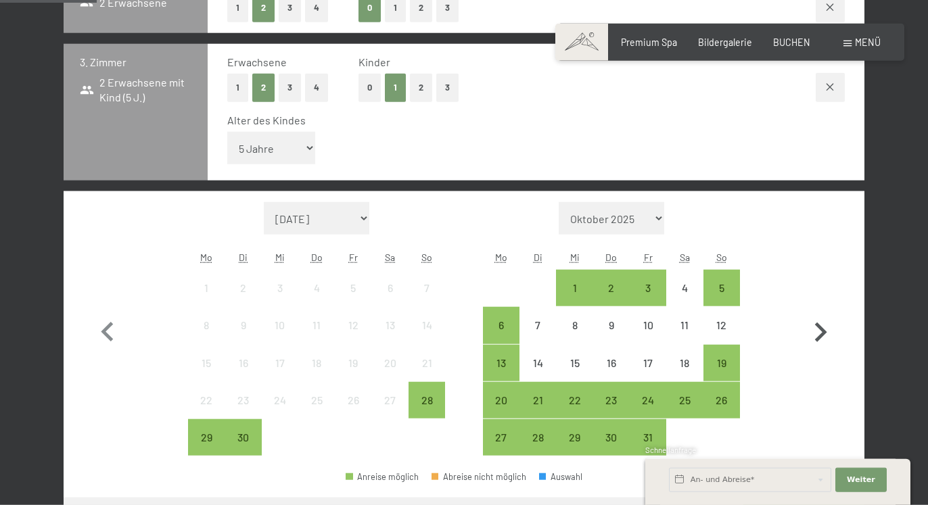
click at [822, 329] on icon "button" at bounding box center [821, 333] width 12 height 20
select select "[DATE]"
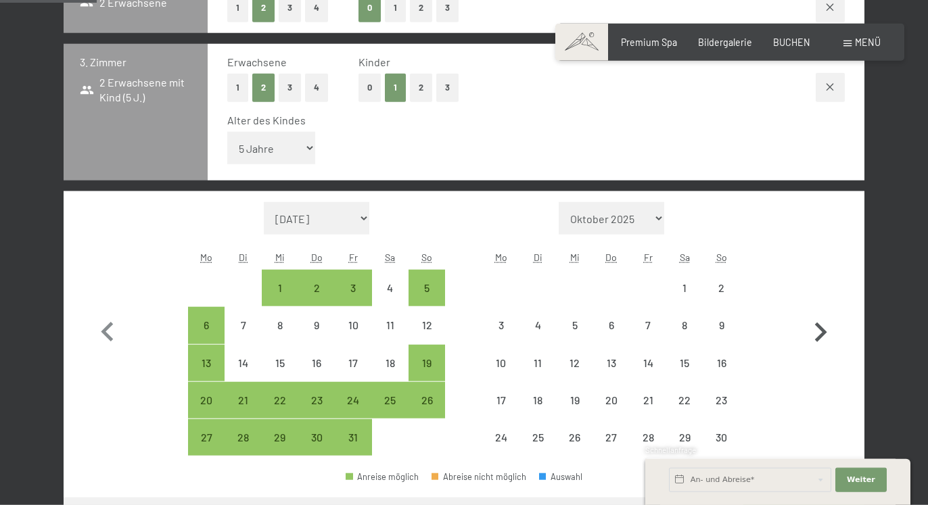
click at [822, 329] on icon "button" at bounding box center [821, 333] width 12 height 20
select select "[DATE]"
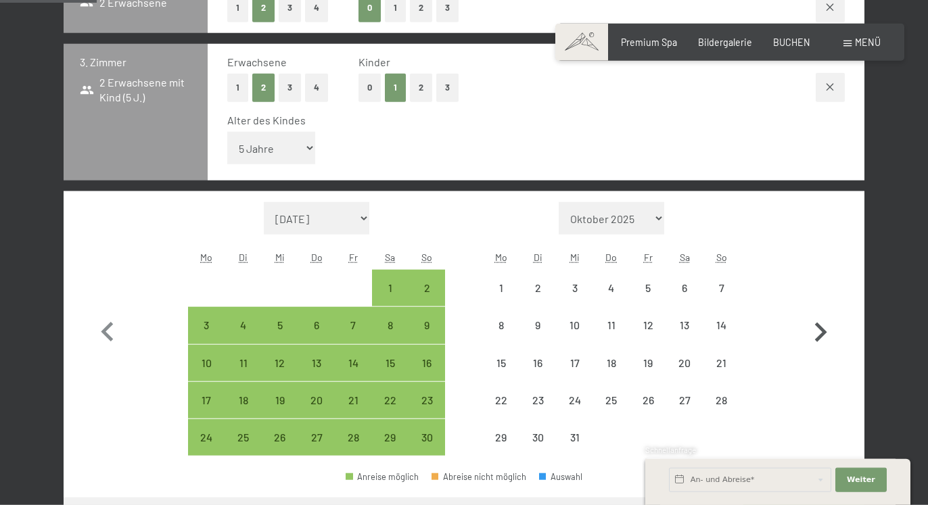
click at [822, 329] on icon "button" at bounding box center [821, 333] width 12 height 20
select select "[DATE]"
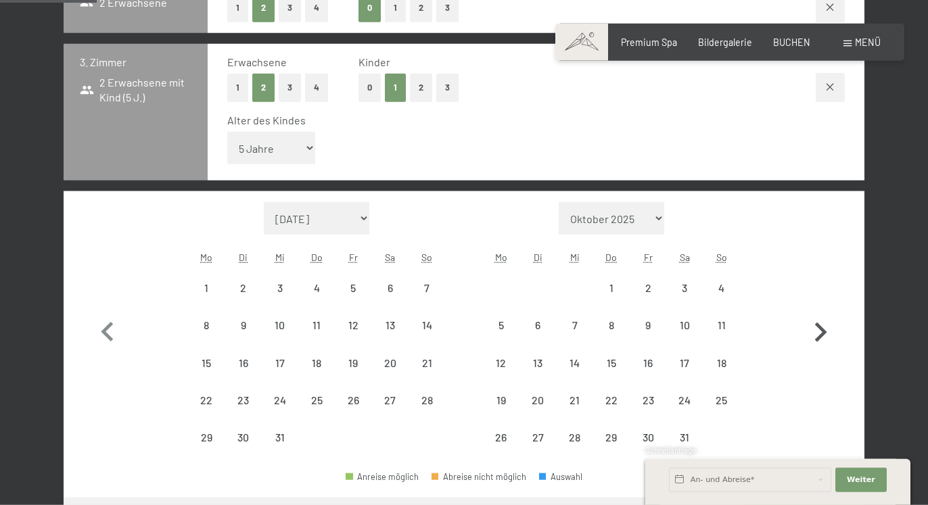
select select "[DATE]"
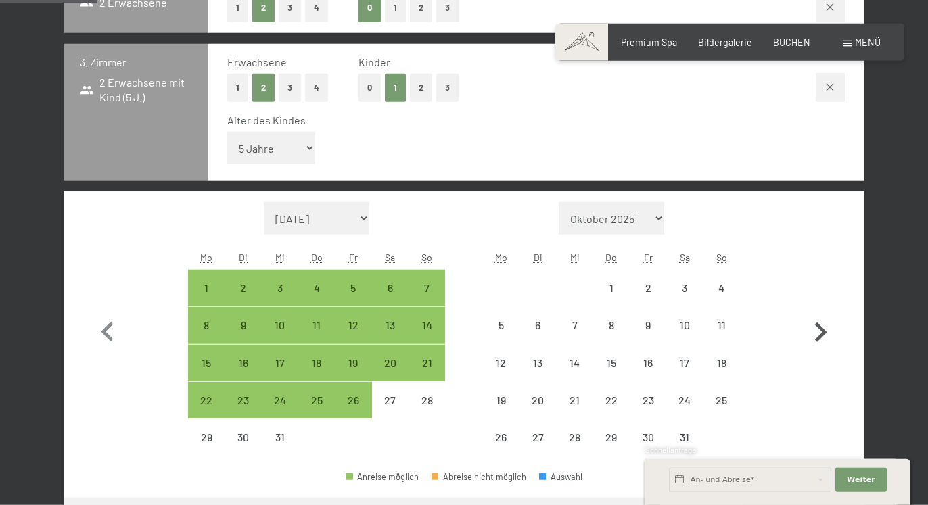
click at [822, 329] on icon "button" at bounding box center [821, 333] width 12 height 20
select select "[DATE]"
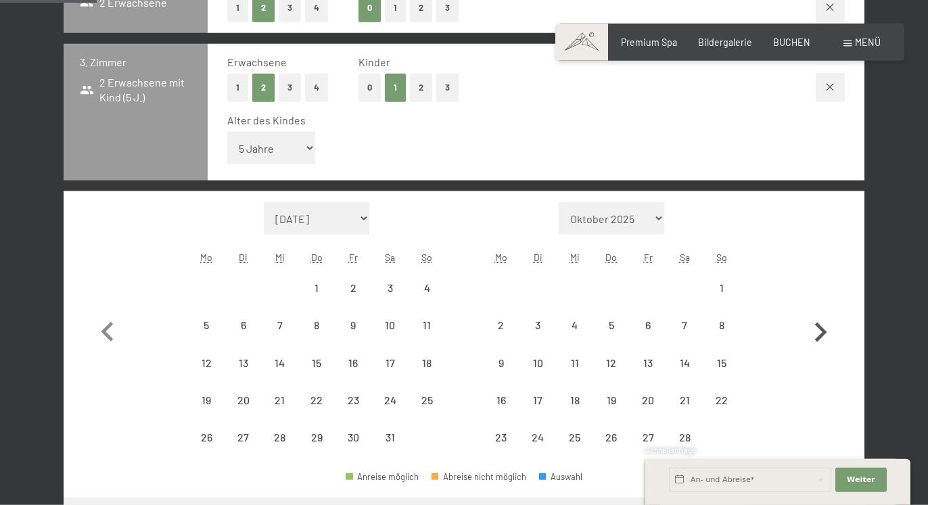
click at [822, 329] on icon "button" at bounding box center [821, 333] width 12 height 20
select select "[DATE]"
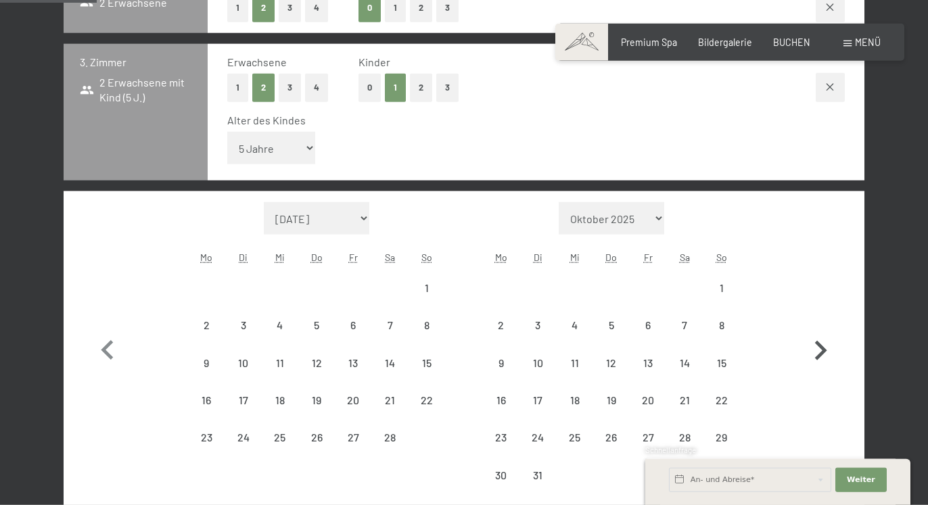
select select "[DATE]"
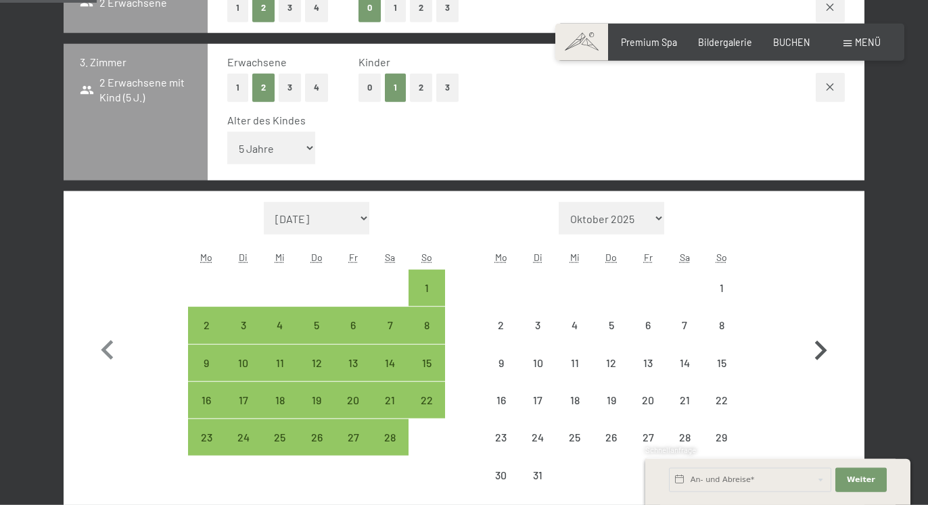
select select "[DATE]"
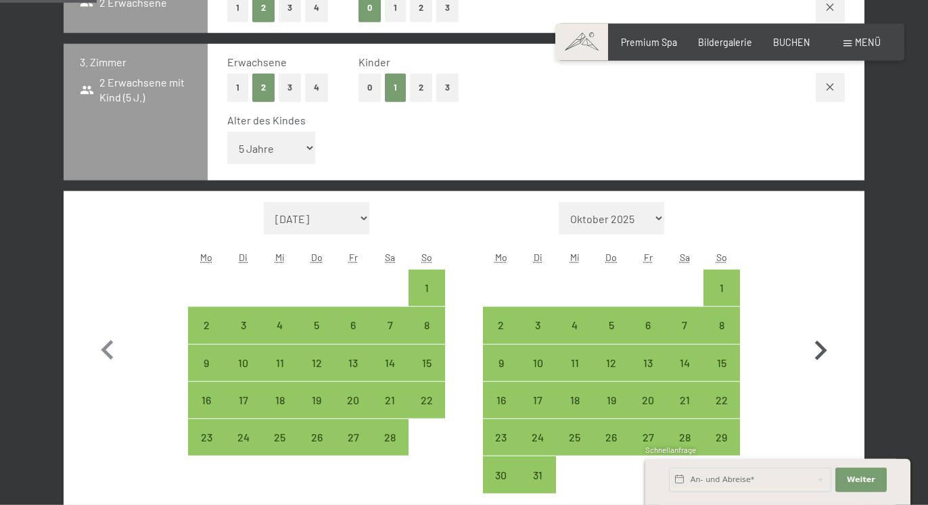
click at [820, 344] on icon "button" at bounding box center [820, 350] width 39 height 39
select select "[DATE]"
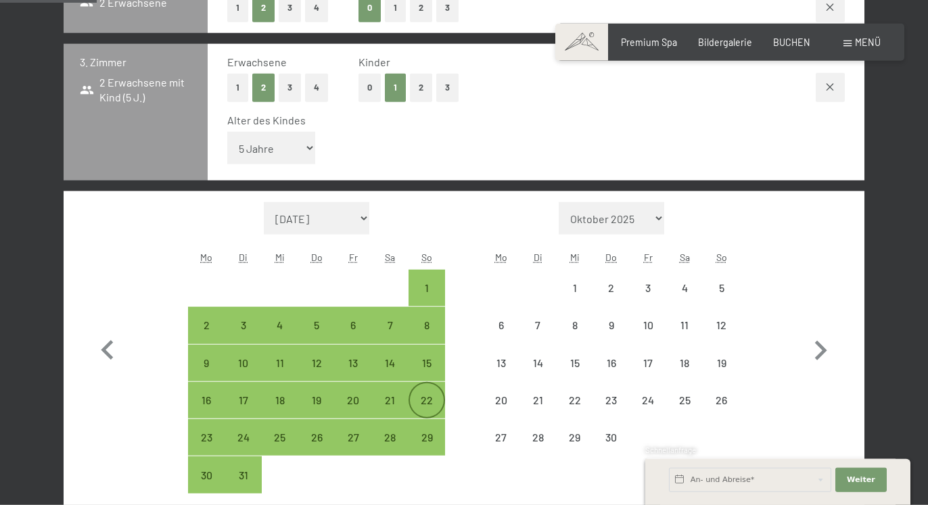
select select "[DATE]"
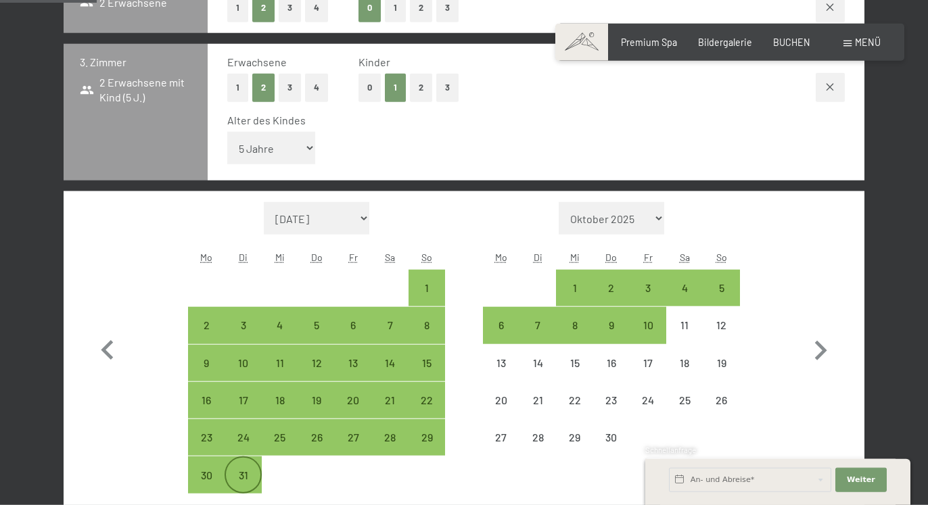
click at [241, 470] on div "31" at bounding box center [243, 487] width 34 height 34
select select "[DATE]"
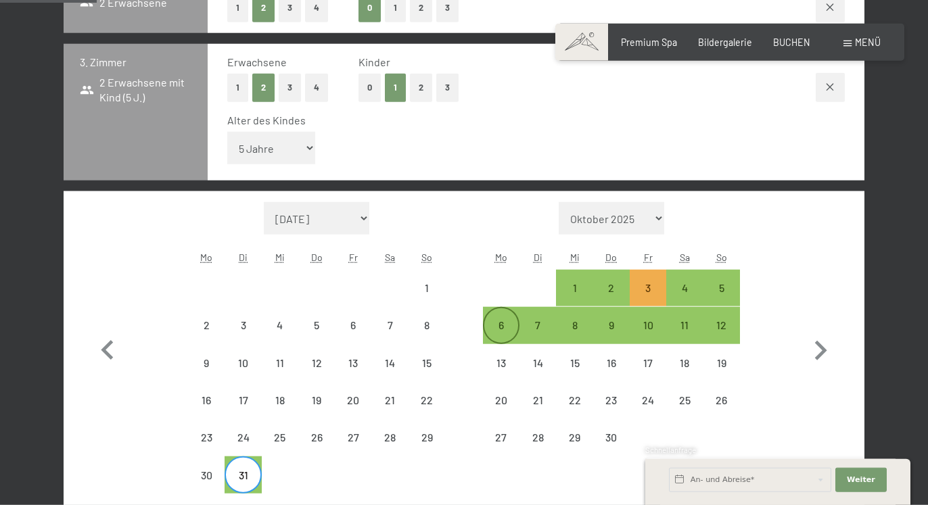
click at [505, 325] on div "6" at bounding box center [501, 337] width 34 height 34
select select "[DATE]"
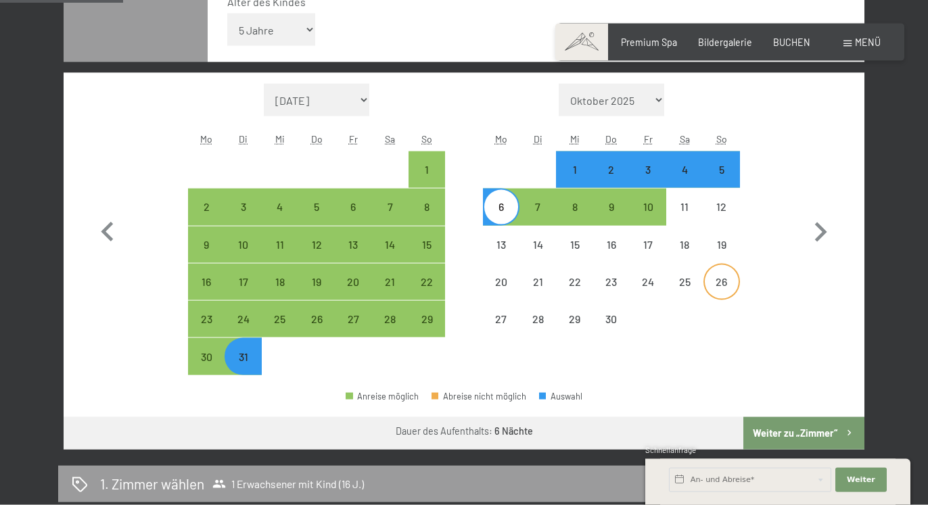
scroll to position [635, 0]
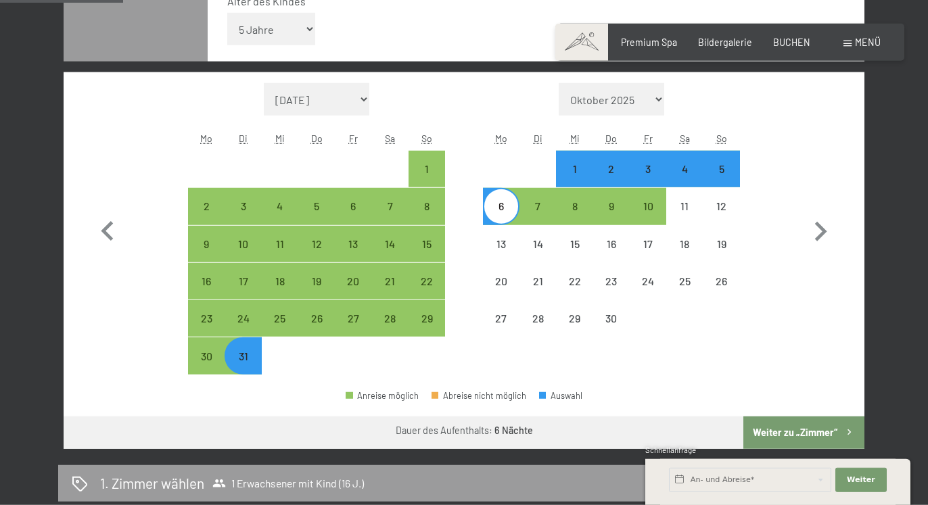
click at [781, 431] on button "Weiter zu „Zimmer“" at bounding box center [803, 433] width 121 height 32
select select "[DATE]"
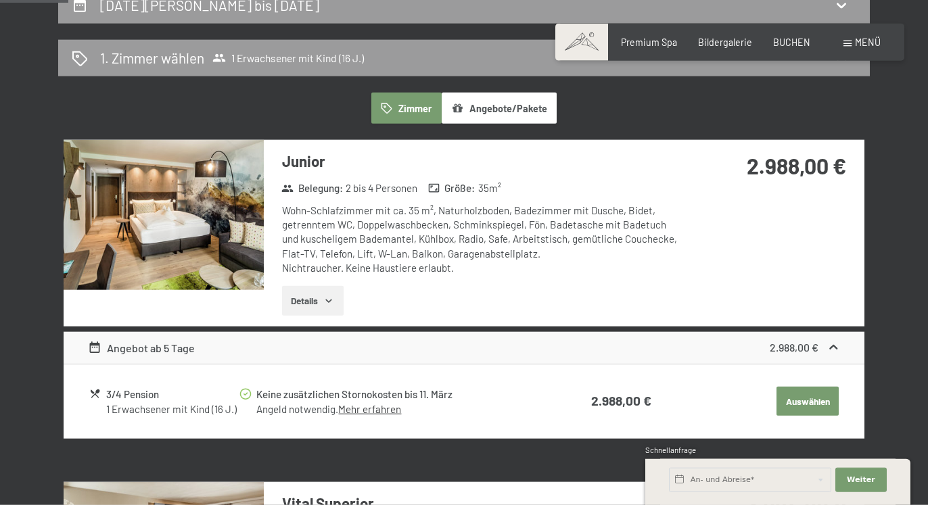
scroll to position [295, 0]
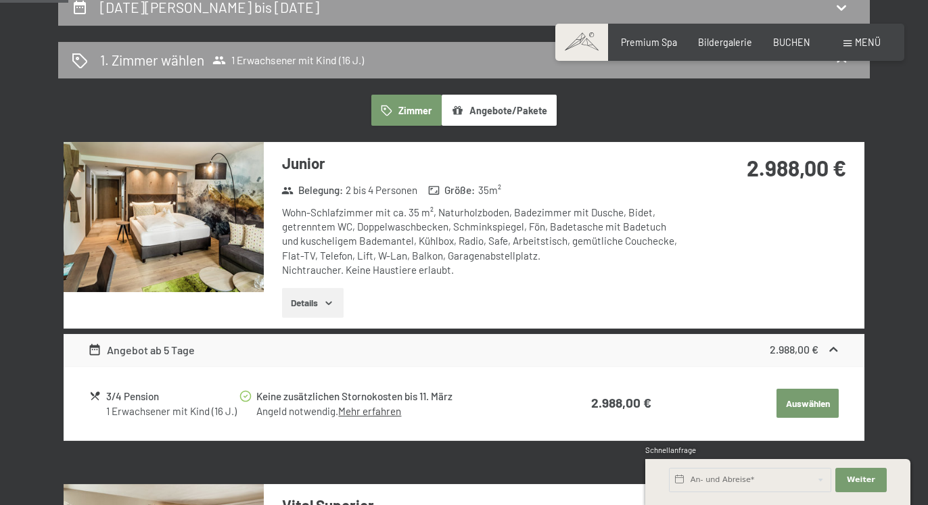
click at [809, 400] on button "Auswählen" at bounding box center [807, 404] width 62 height 30
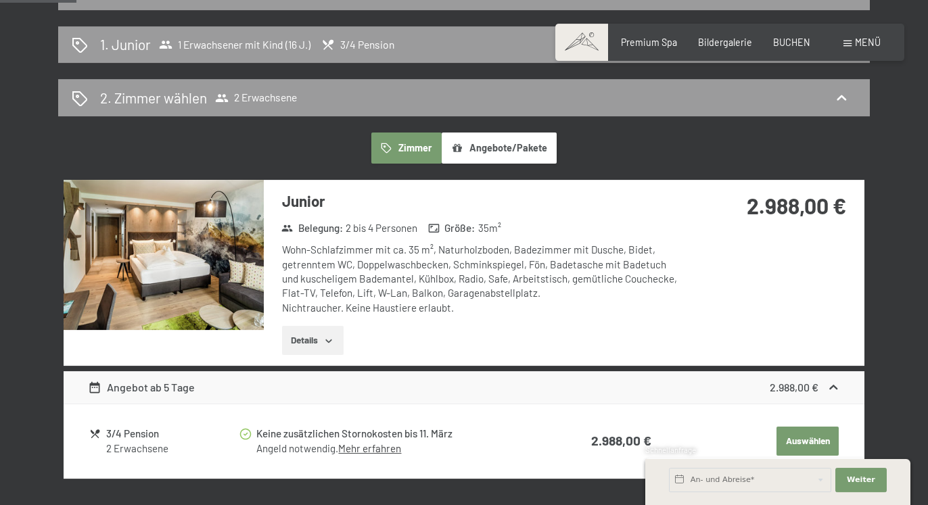
scroll to position [335, 0]
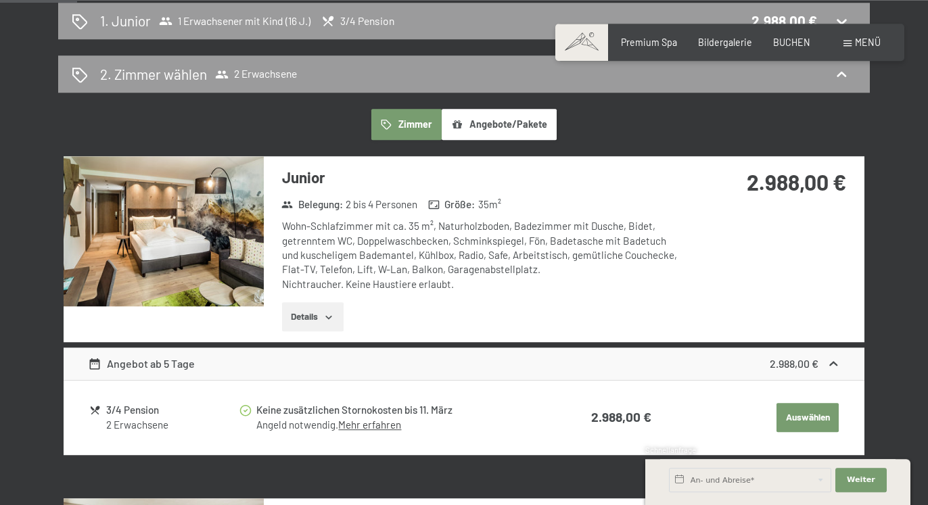
click at [806, 419] on button "Auswählen" at bounding box center [807, 418] width 62 height 30
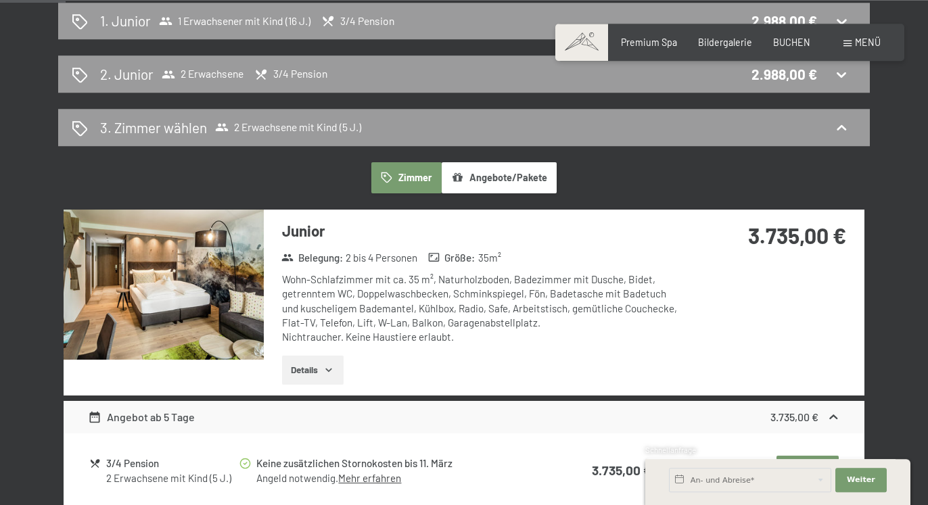
scroll to position [284, 0]
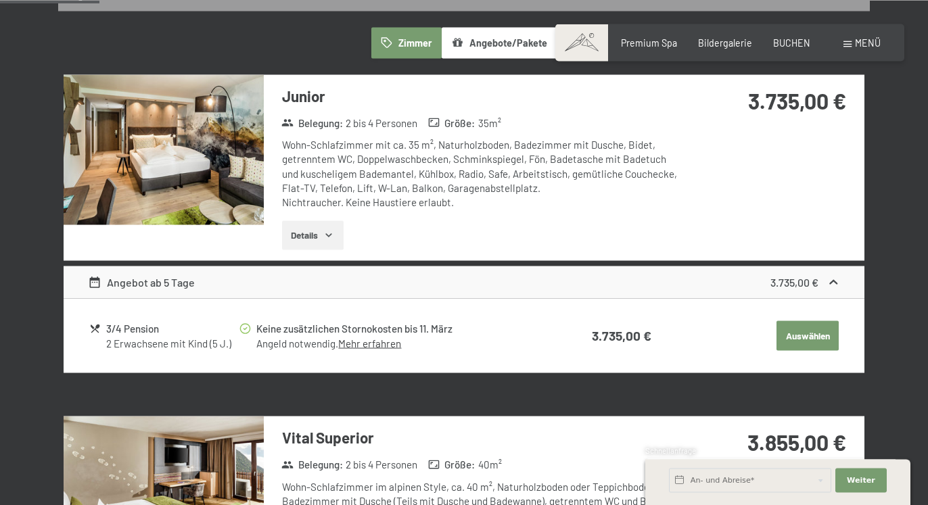
click at [807, 339] on button "Auswählen" at bounding box center [807, 336] width 62 height 30
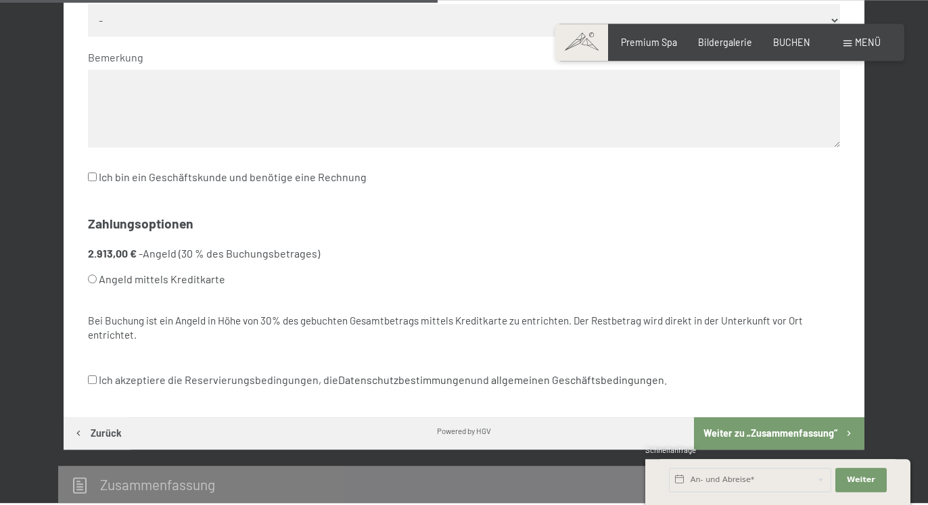
scroll to position [794, 0]
